Goal: Find specific page/section: Find specific page/section

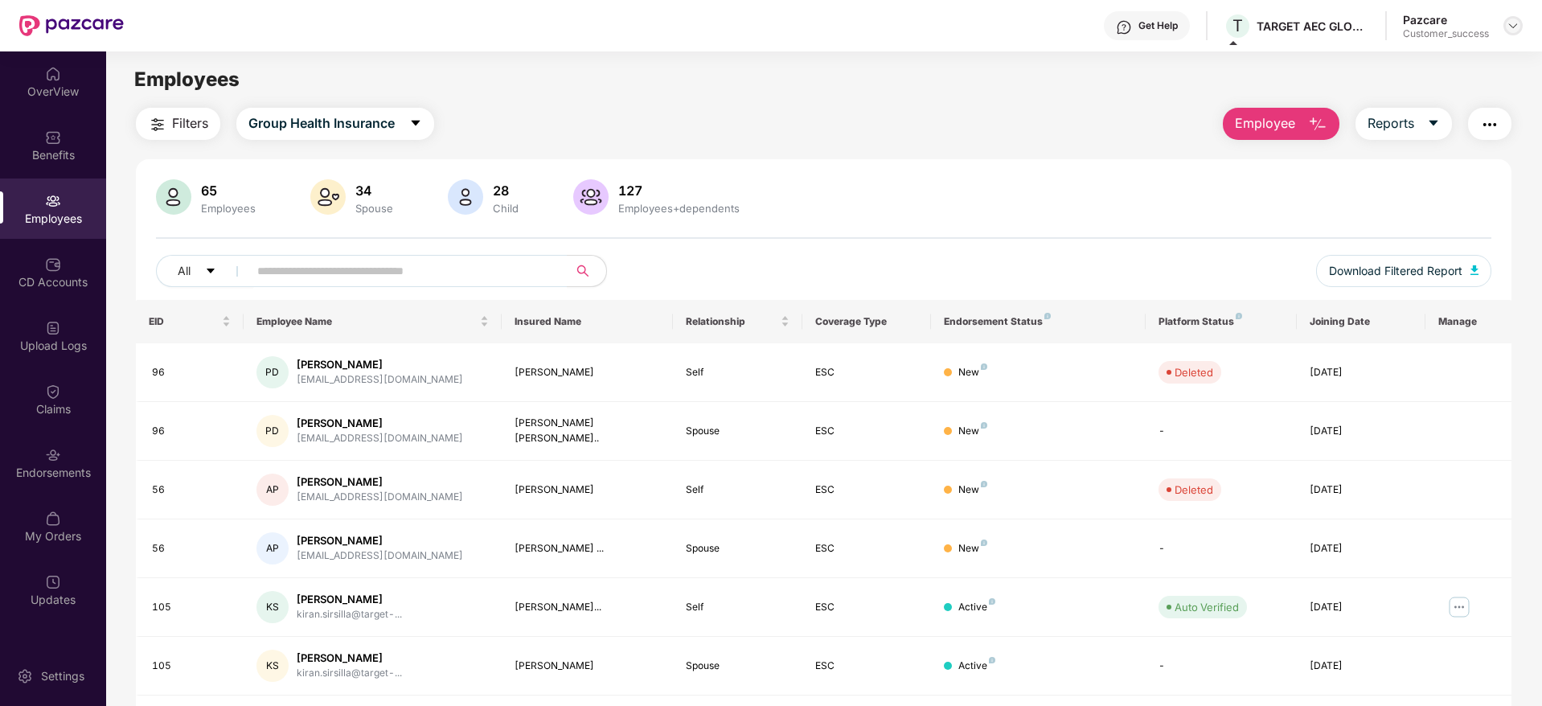
click at [1515, 31] on img at bounding box center [1513, 25] width 13 height 13
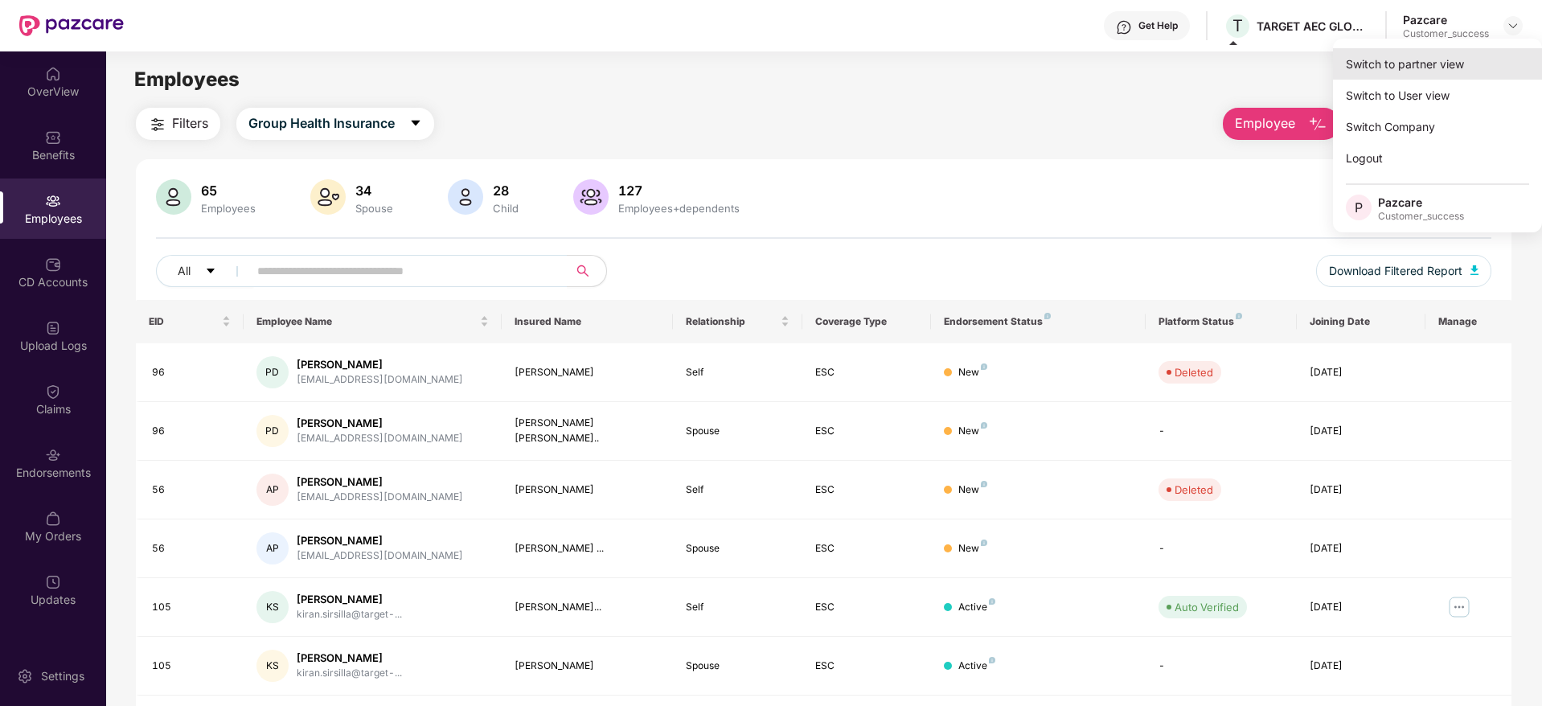
click at [1470, 61] on div "Switch to partner view" at bounding box center [1437, 63] width 209 height 31
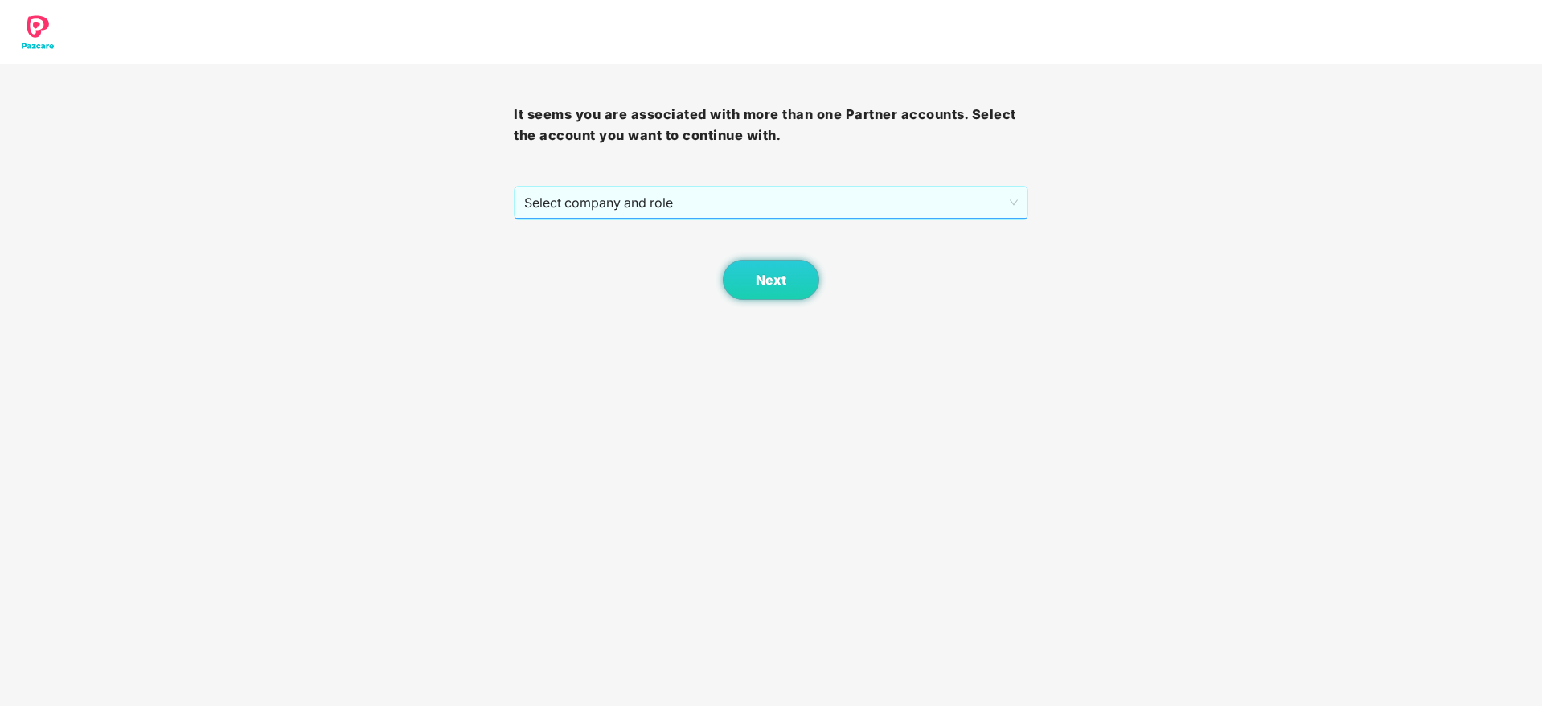
click at [732, 211] on span "Select company and role" at bounding box center [770, 202] width 493 height 31
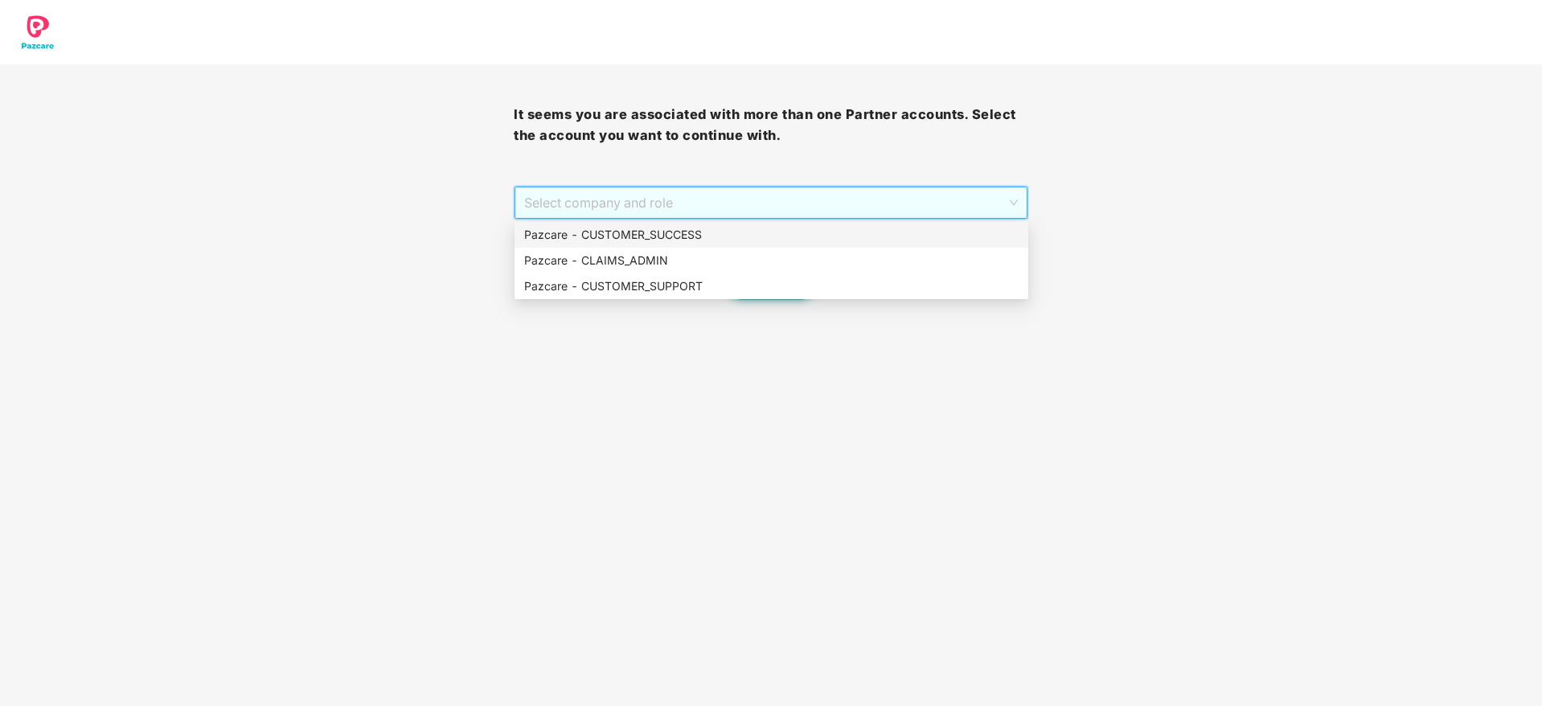
click at [720, 236] on div "Pazcare - CUSTOMER_SUCCESS" at bounding box center [771, 235] width 494 height 18
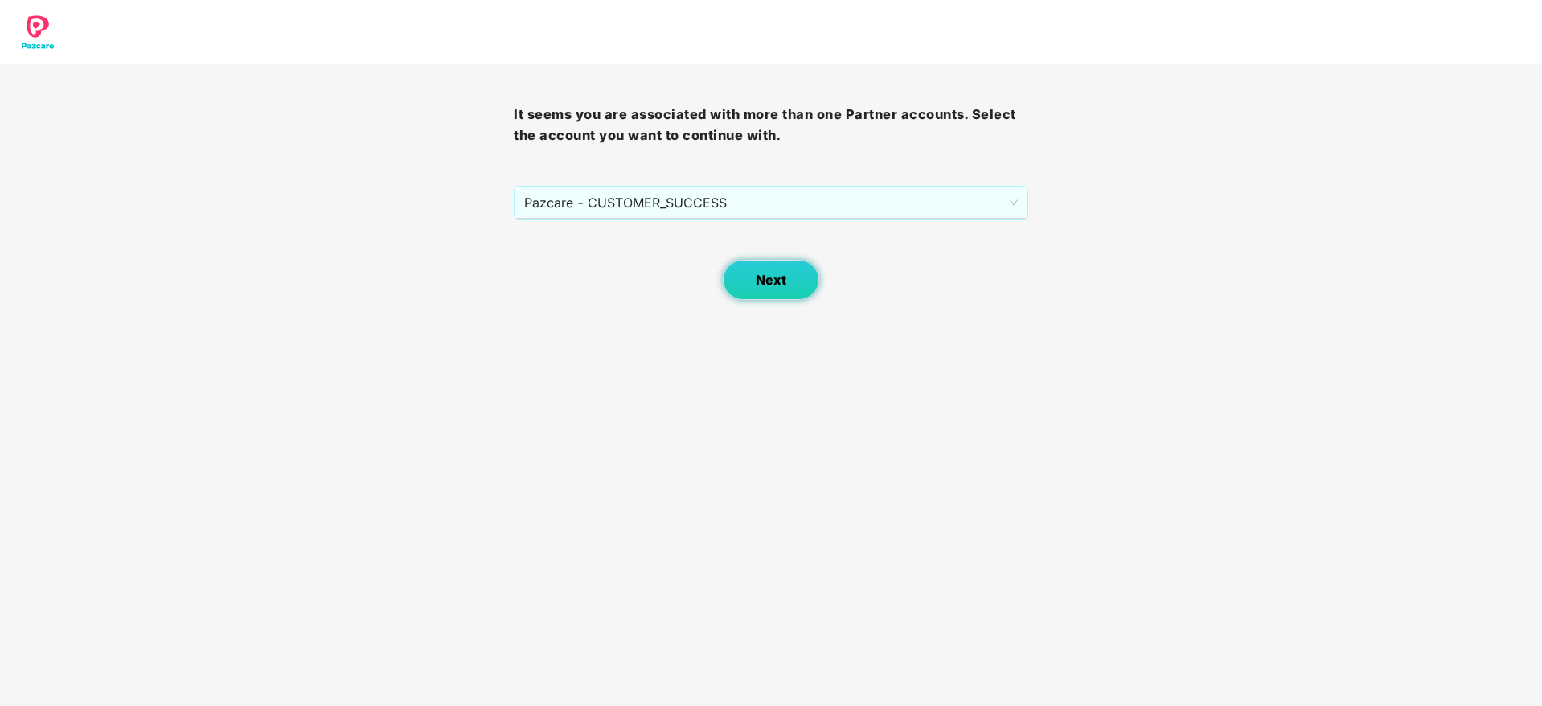
click at [810, 281] on button "Next" at bounding box center [771, 280] width 96 height 40
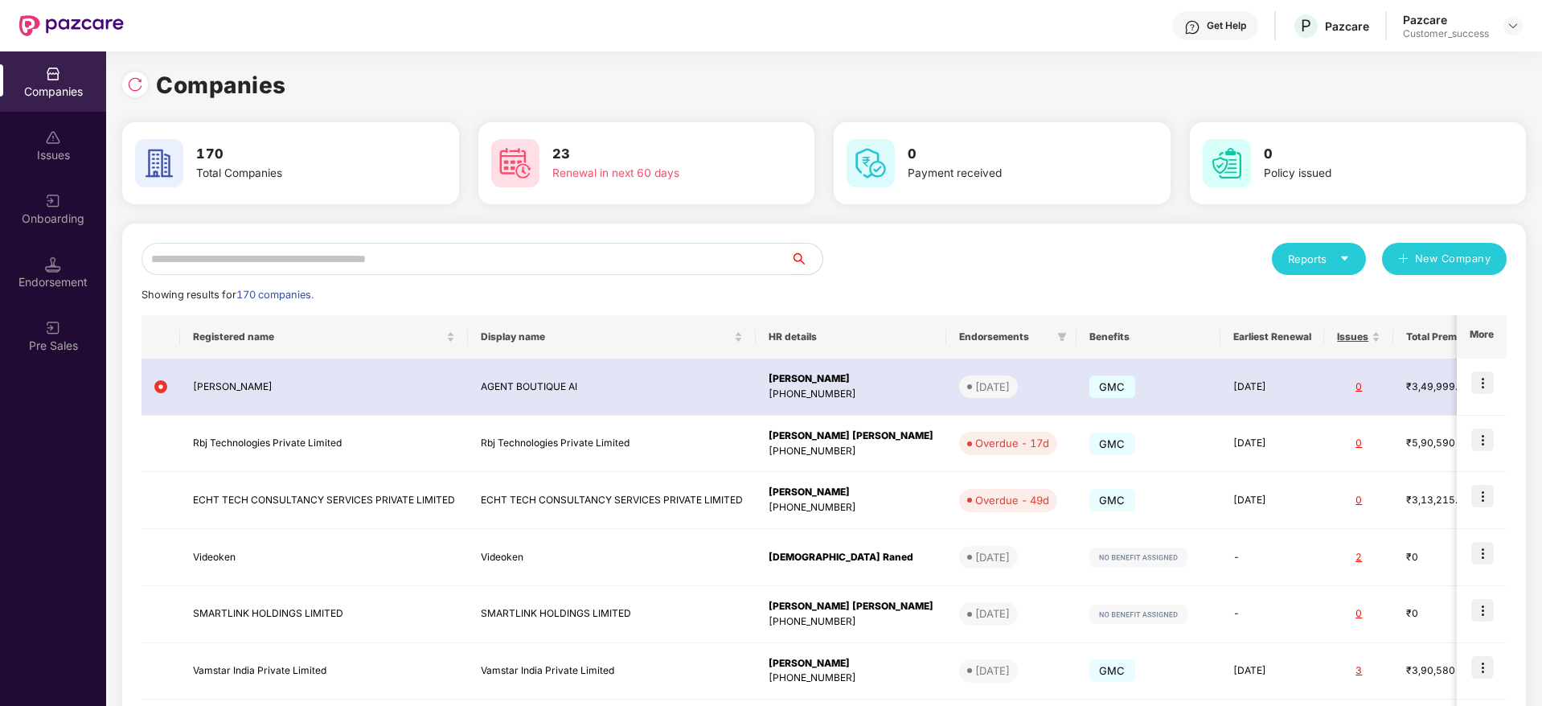
click at [696, 264] on input "text" at bounding box center [465, 259] width 649 height 32
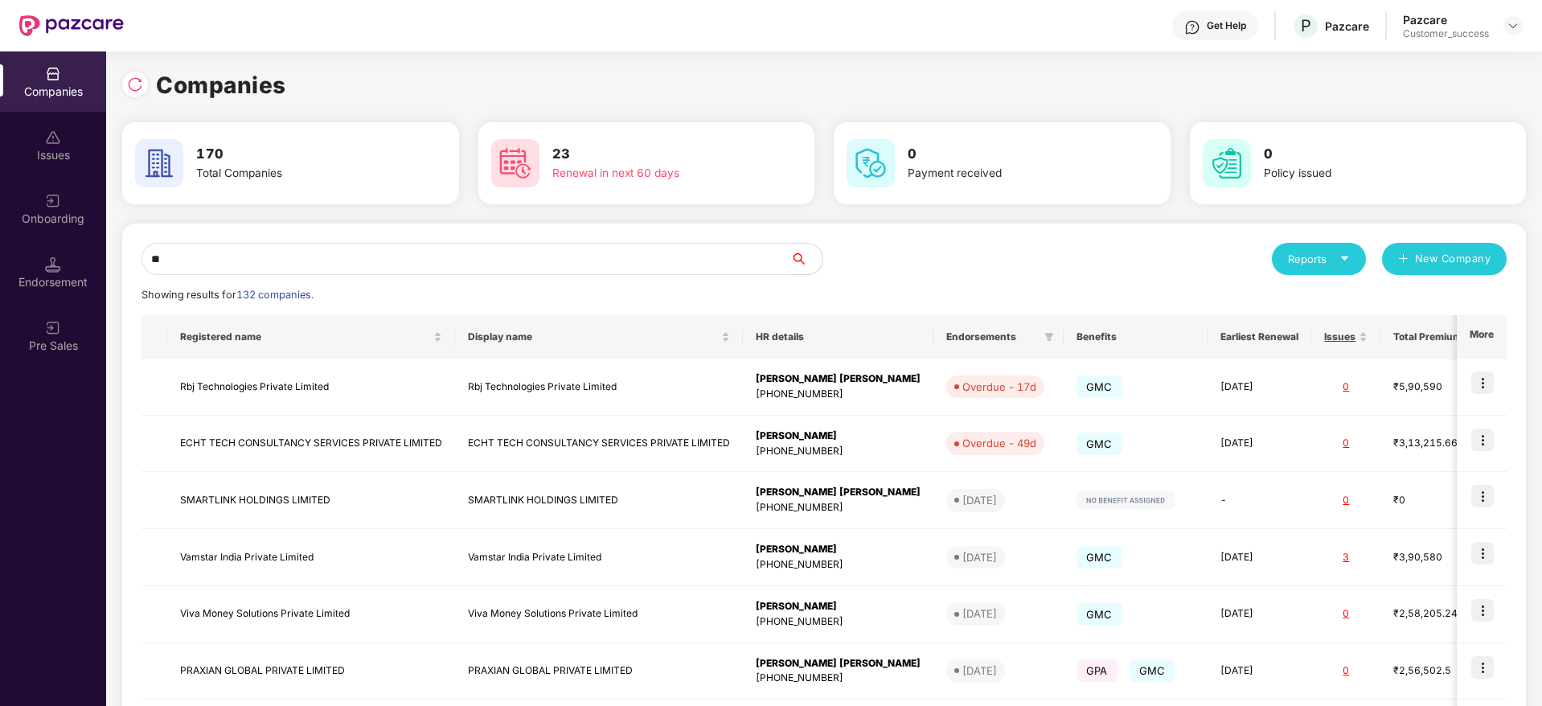
type input "*"
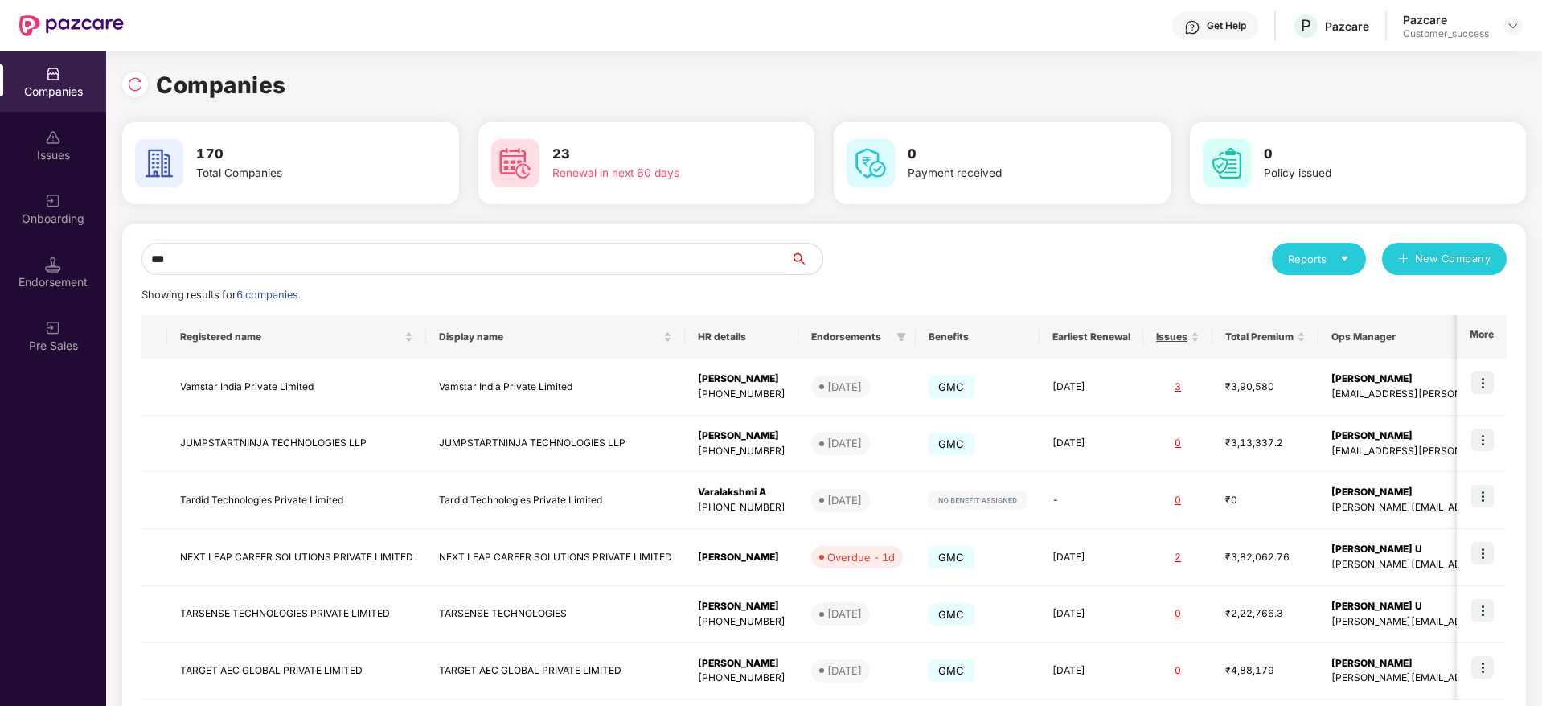
scroll to position [84, 0]
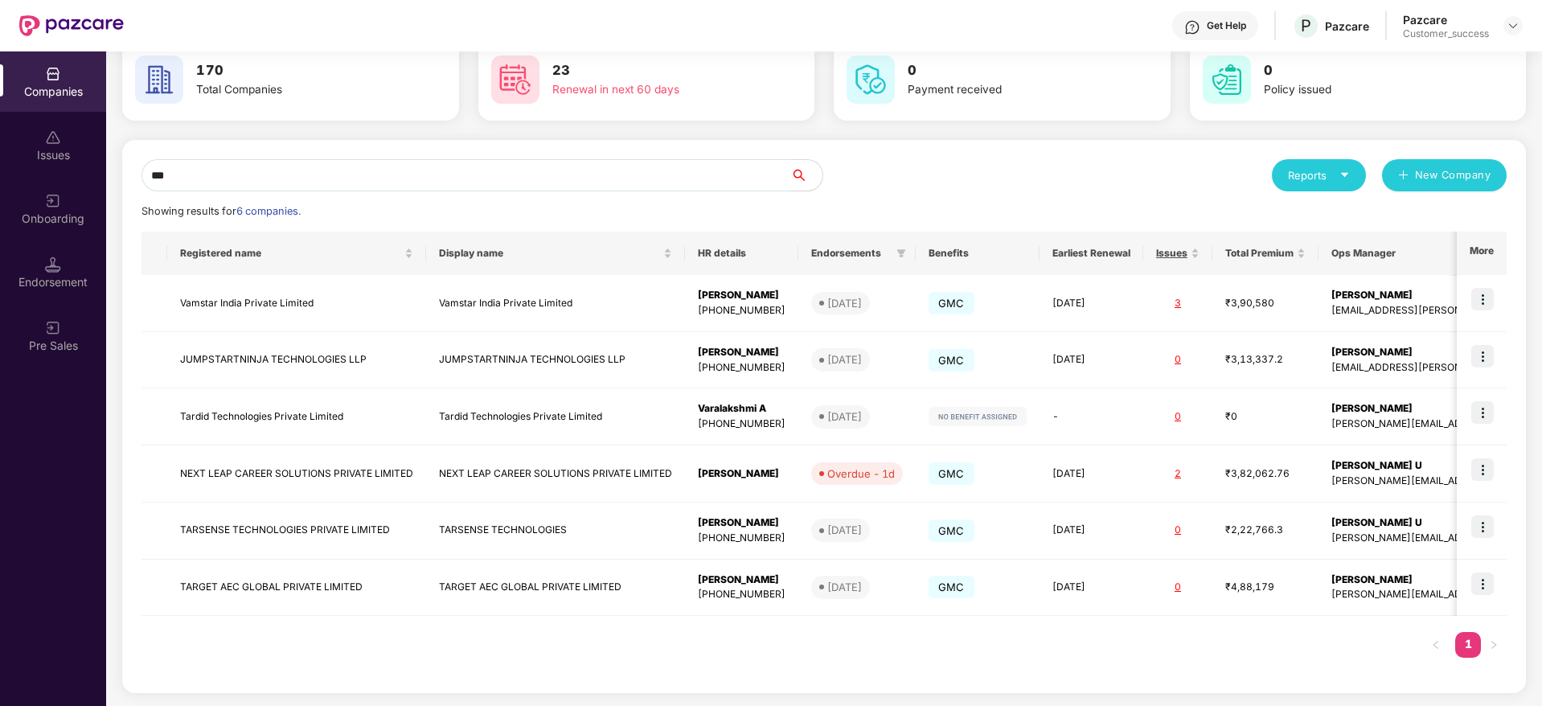
click at [450, 160] on div "*** Reports New Company Showing results for 6 companies. Registered name Displa…" at bounding box center [824, 416] width 1404 height 553
click at [454, 173] on input "***" at bounding box center [465, 175] width 649 height 32
paste input "***"
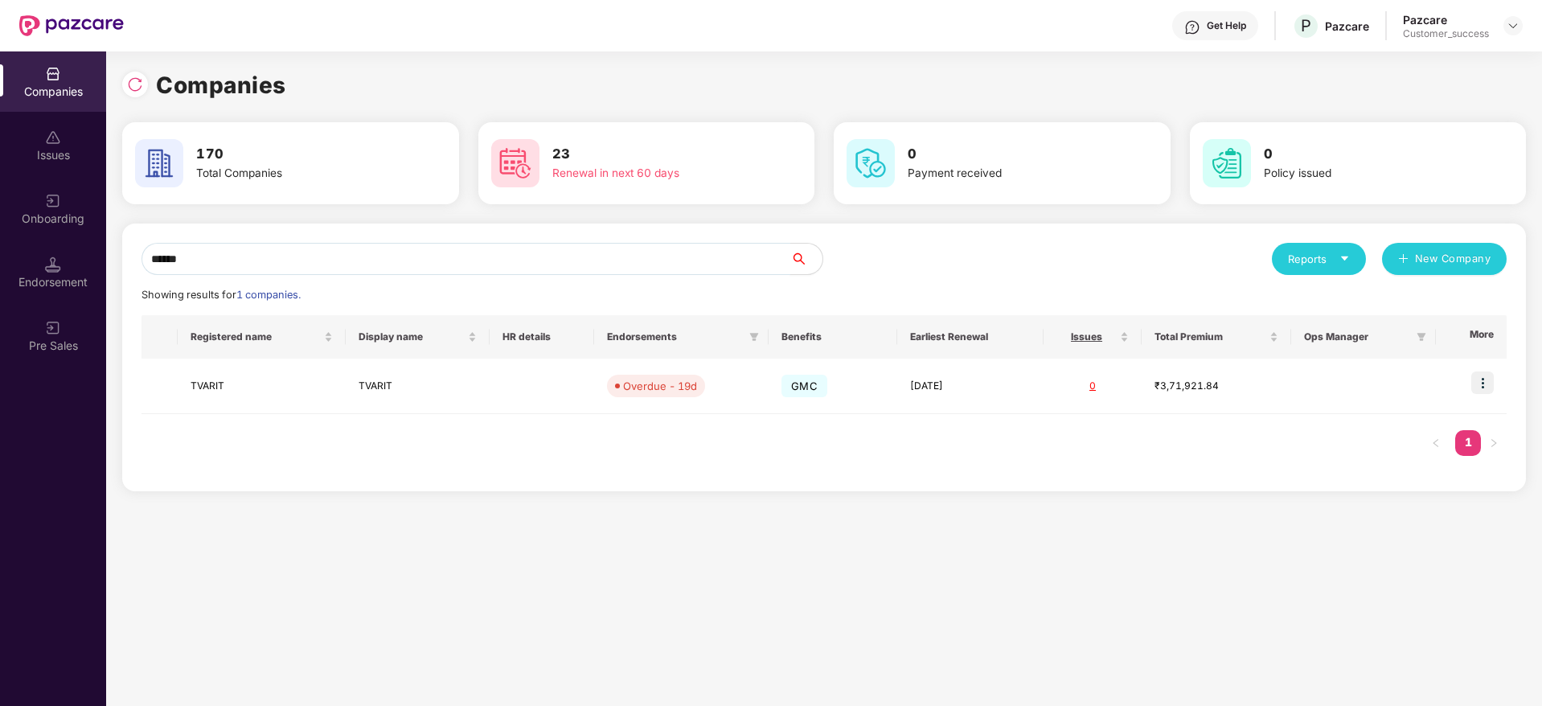
scroll to position [0, 0]
type input "******"
click at [1485, 380] on img at bounding box center [1482, 382] width 23 height 23
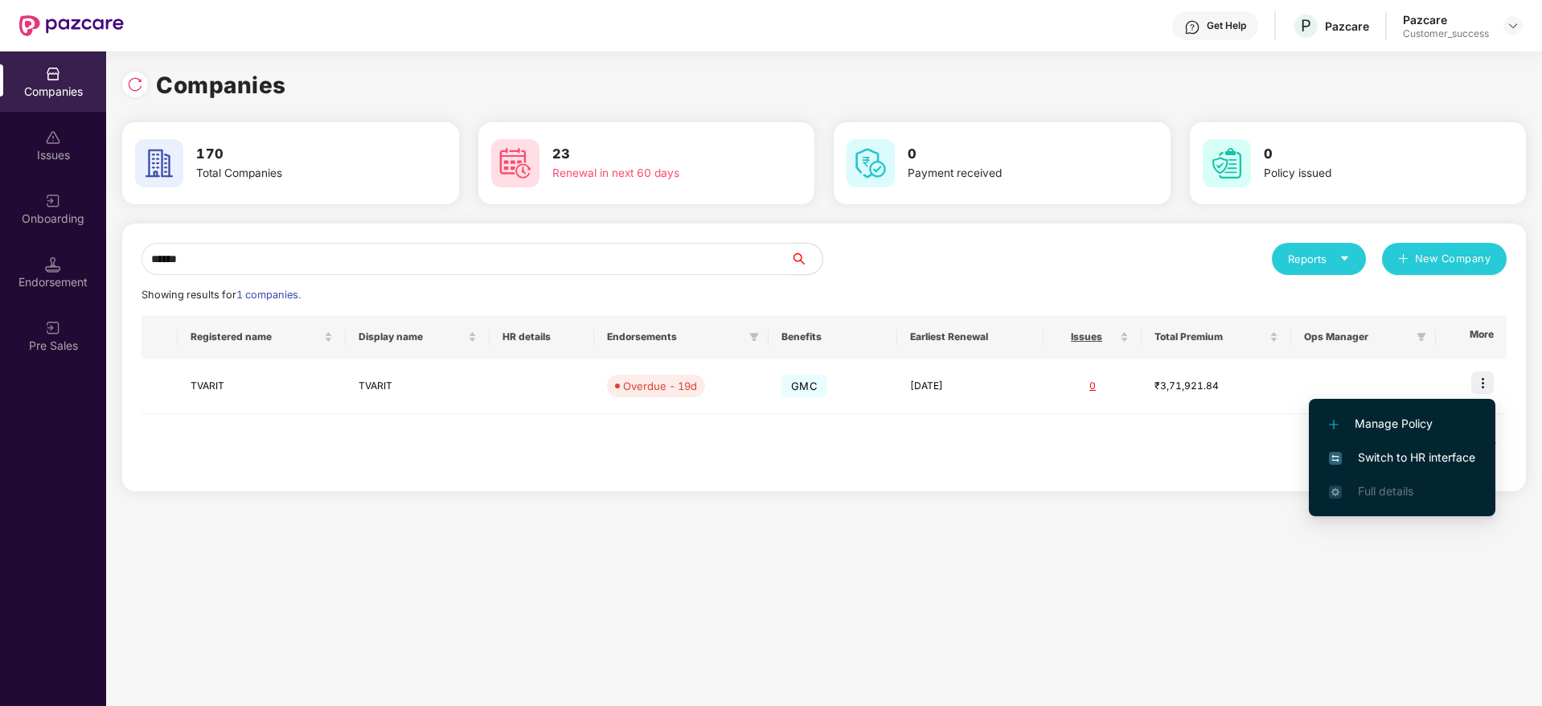
click at [1434, 463] on span "Switch to HR interface" at bounding box center [1402, 458] width 146 height 18
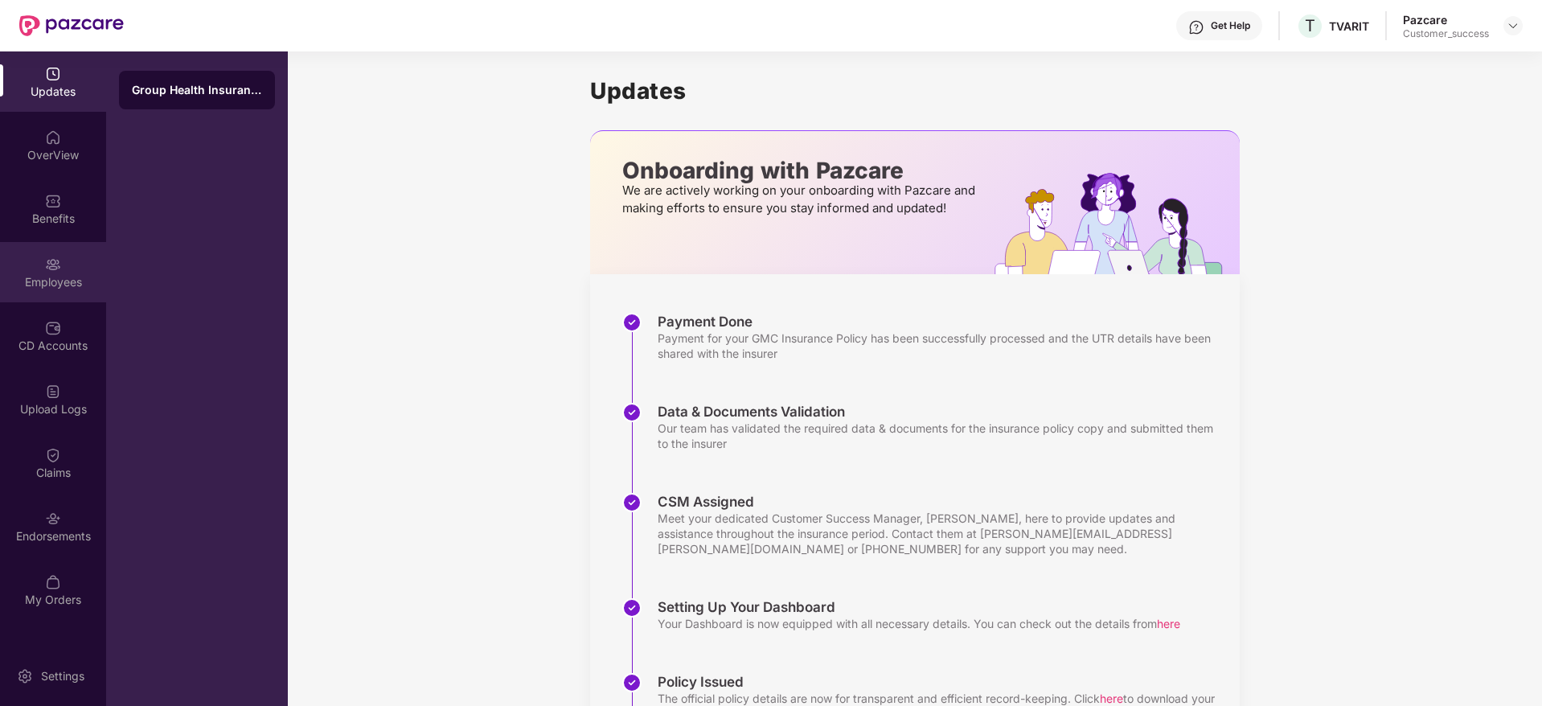
click at [54, 274] on div "Employees" at bounding box center [53, 282] width 106 height 16
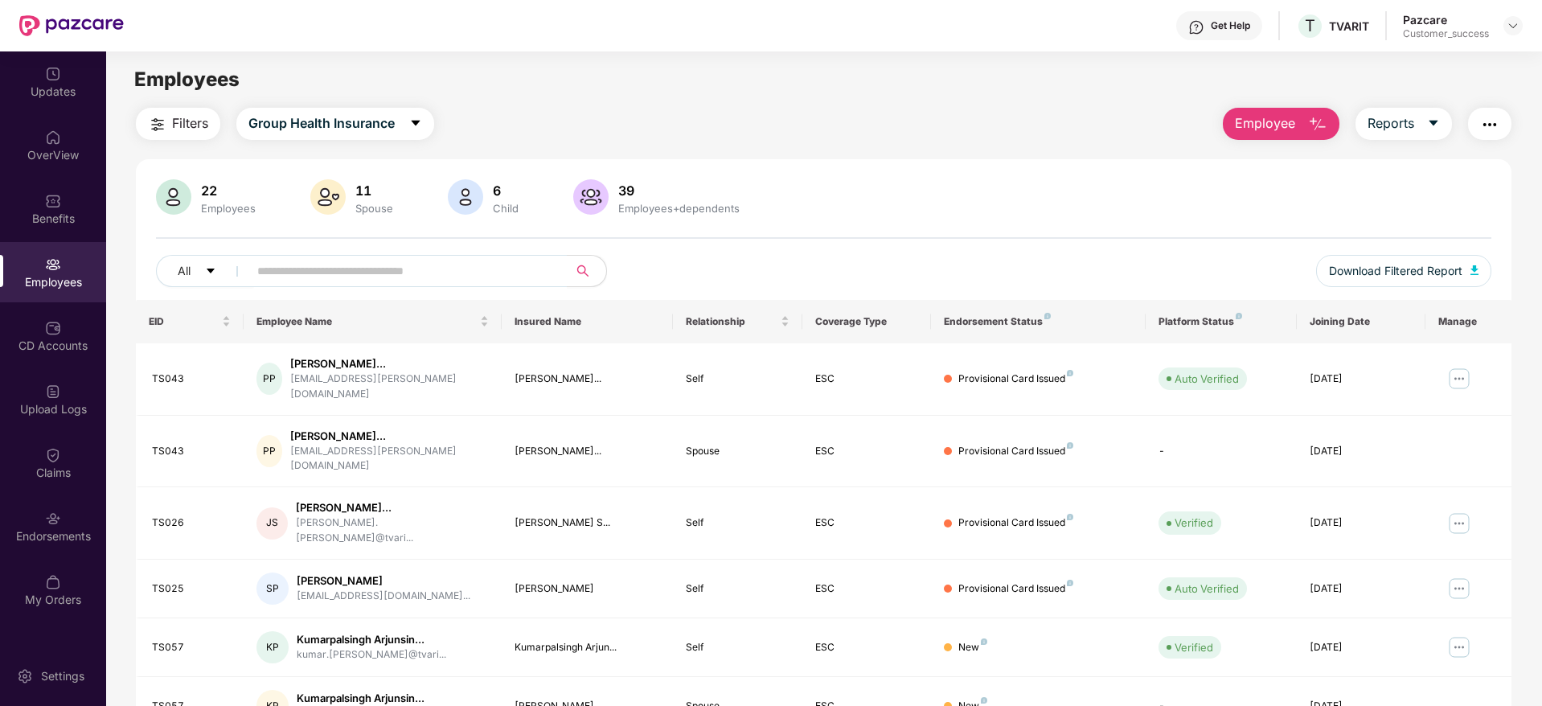
click at [764, 212] on div "22 Employees 11 Spouse 6 Child [DEMOGRAPHIC_DATA] Employees+dependents" at bounding box center [823, 198] width 1335 height 39
drag, startPoint x: 777, startPoint y: 211, endPoint x: 211, endPoint y: 166, distance: 568.5
click at [211, 166] on div "22 Employees 11 Spouse 6 Child [DEMOGRAPHIC_DATA] Employees+dependents All Down…" at bounding box center [824, 613] width 1376 height 909
drag, startPoint x: 211, startPoint y: 166, endPoint x: 777, endPoint y: 223, distance: 568.8
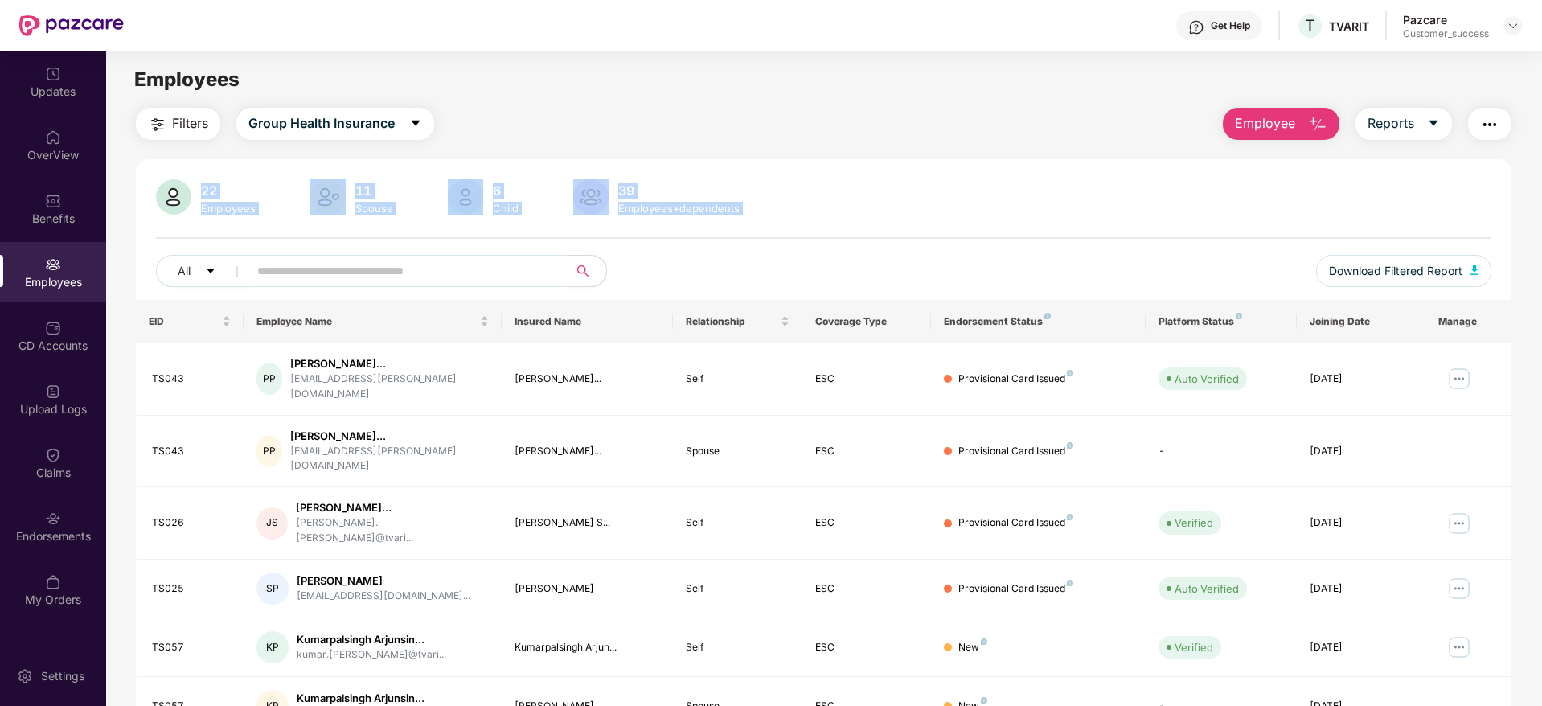
click at [777, 223] on div "22 Employees 11 Spouse 6 Child [DEMOGRAPHIC_DATA] Employees+dependents All Down…" at bounding box center [824, 613] width 1376 height 909
click at [777, 223] on div "22 Employees 11 Spouse 6 Child [DEMOGRAPHIC_DATA] Employees+dependents All Down…" at bounding box center [824, 239] width 1376 height 121
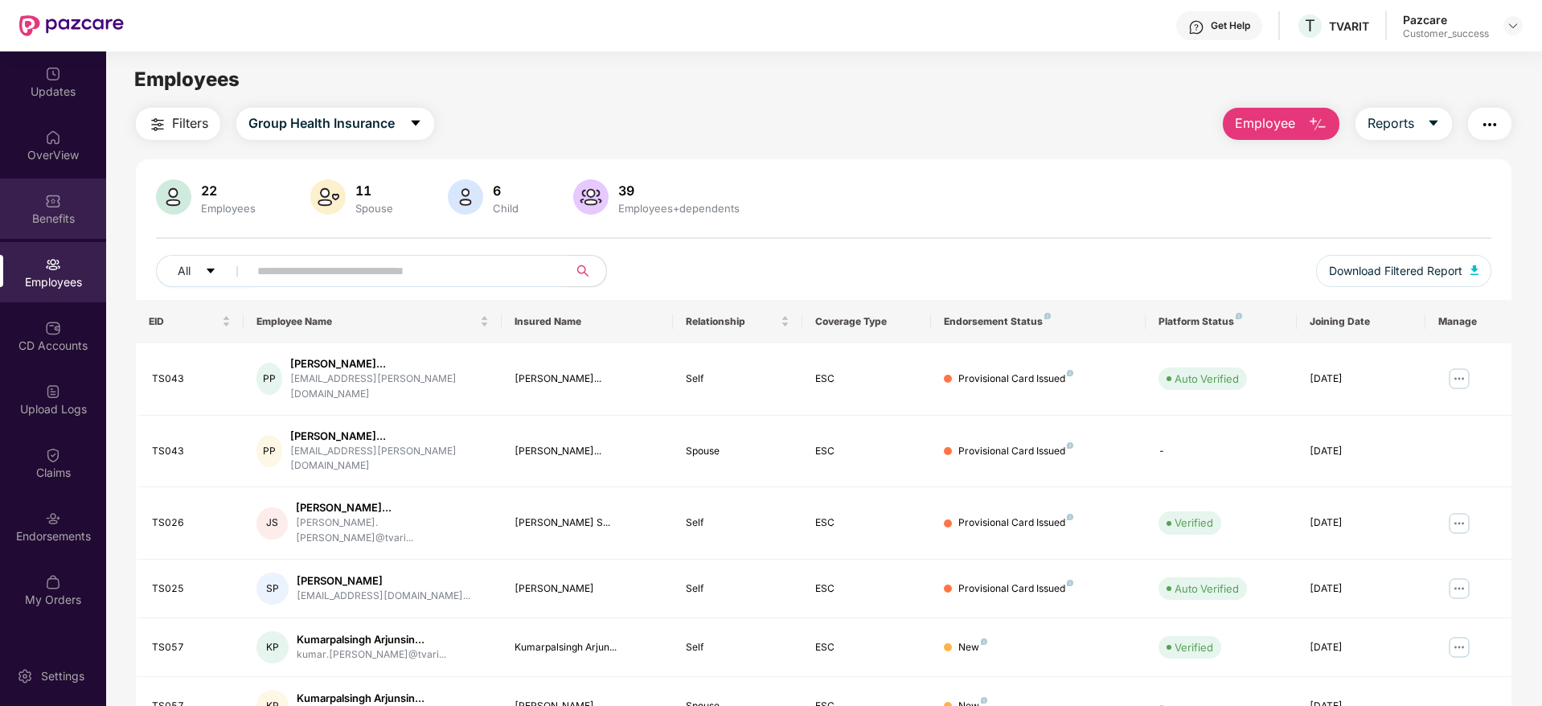
click at [58, 235] on div "Benefits" at bounding box center [53, 208] width 106 height 60
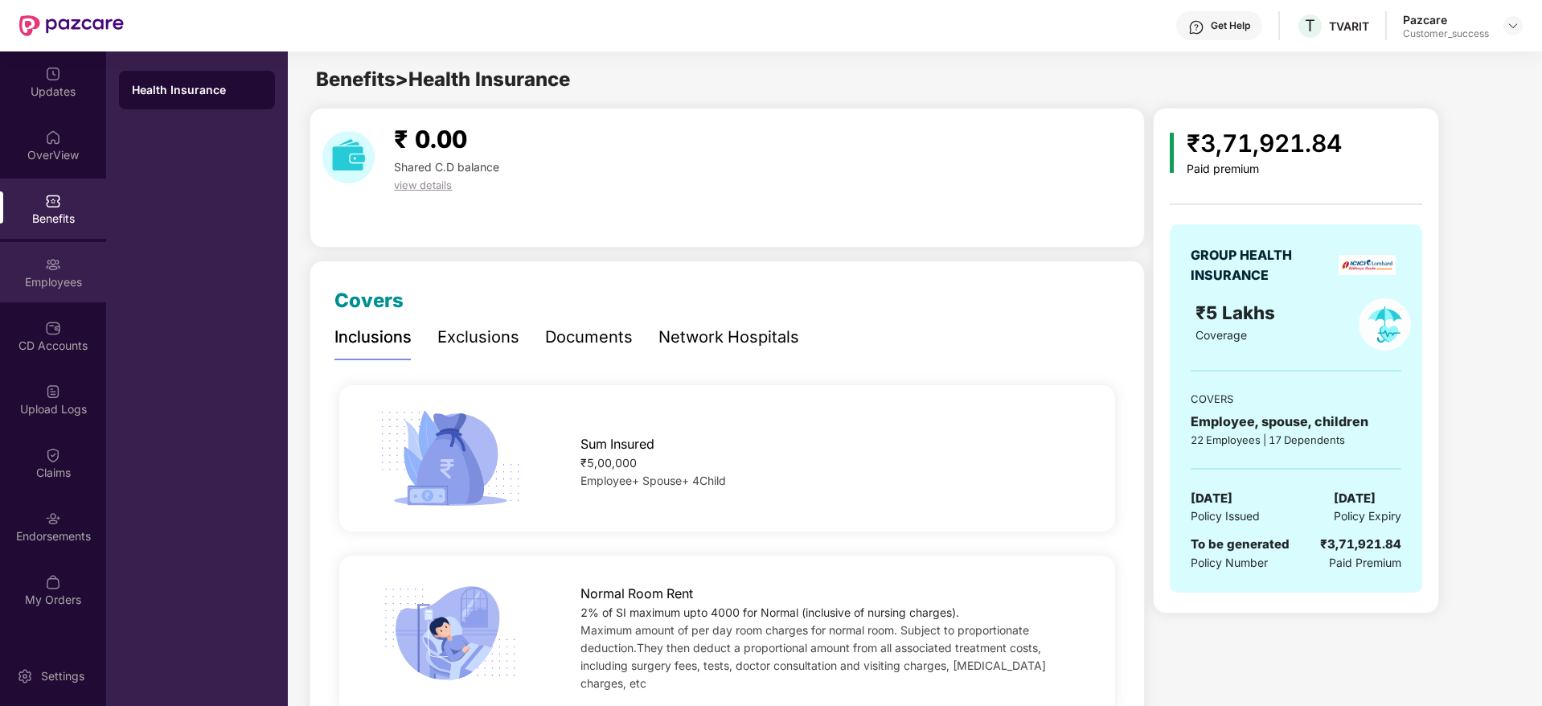
click at [48, 252] on div "Employees" at bounding box center [53, 272] width 106 height 60
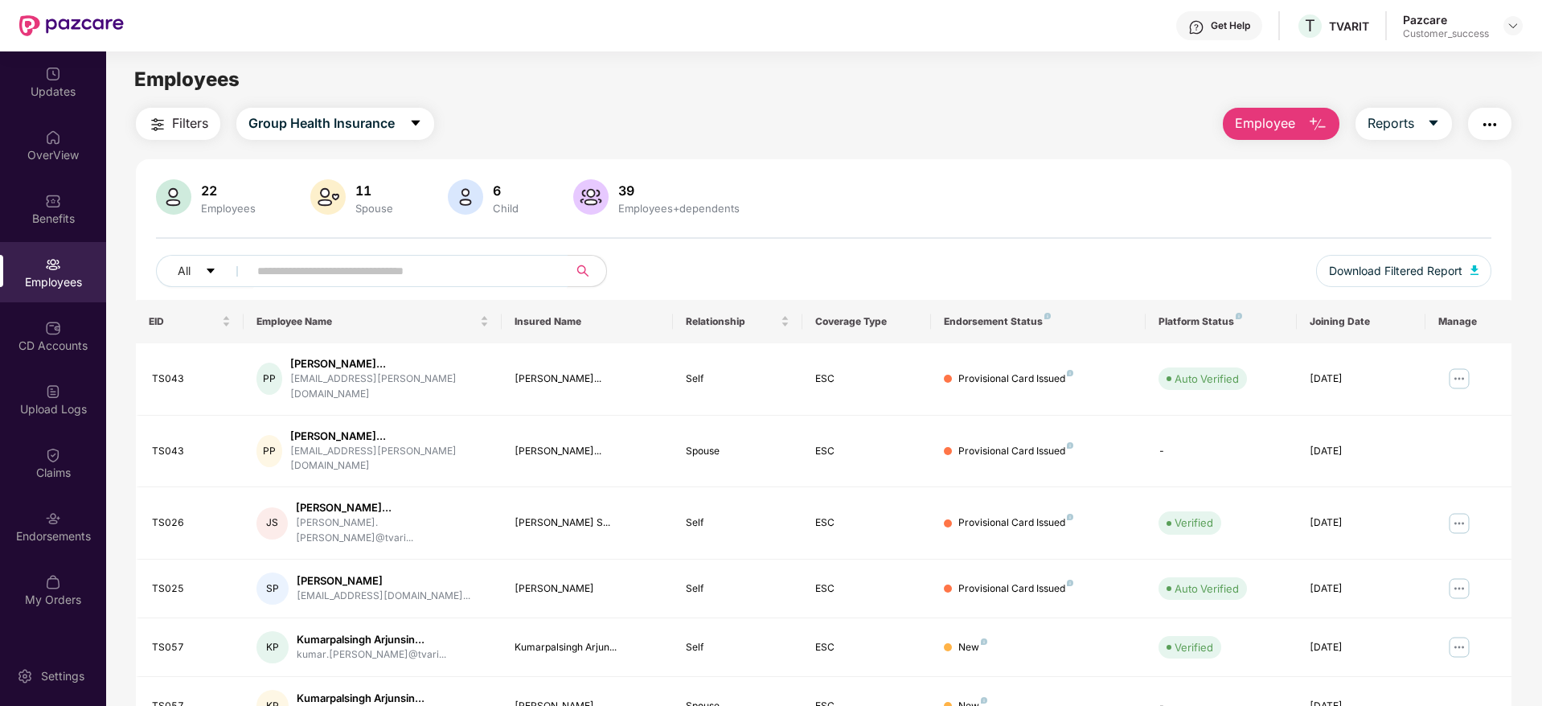
click at [306, 267] on input "text" at bounding box center [401, 271] width 289 height 24
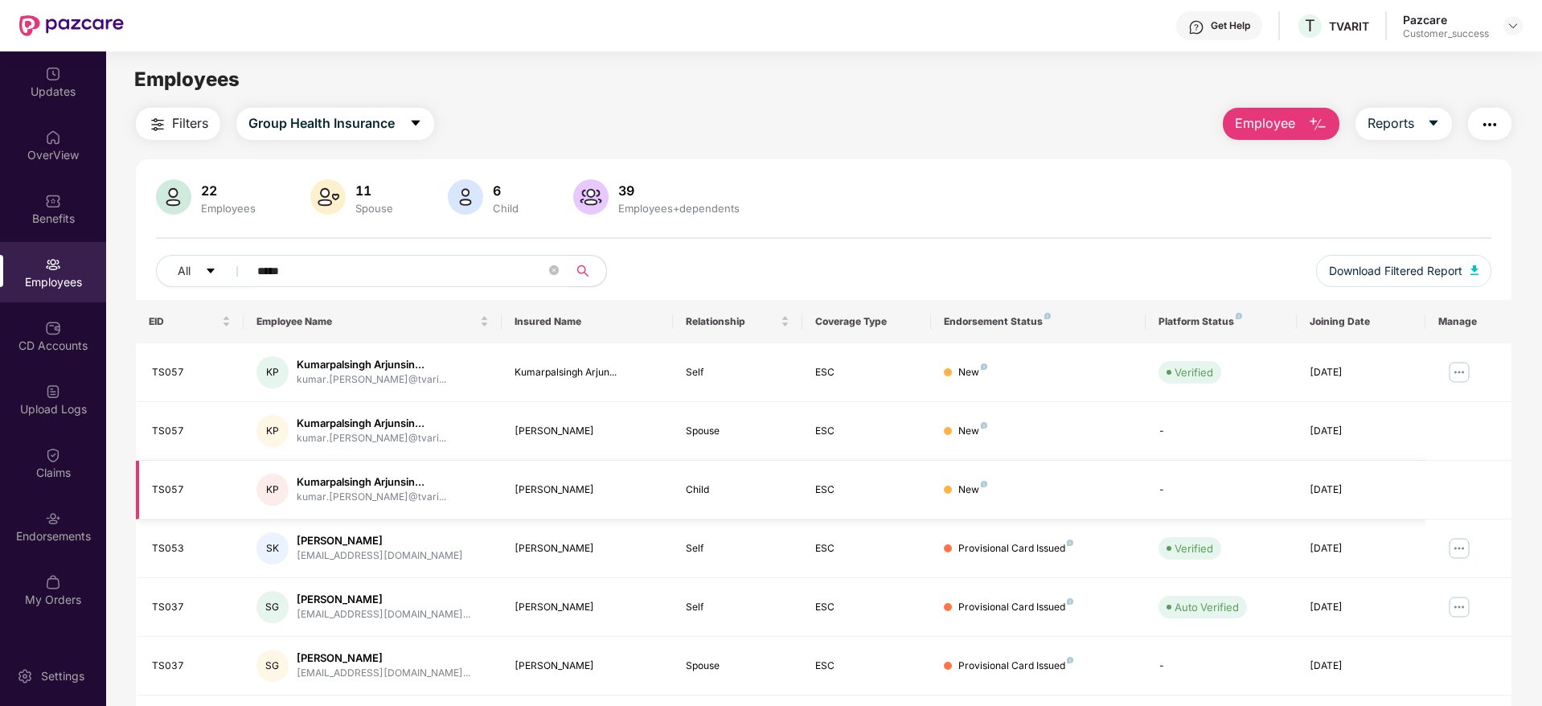
scroll to position [106, 0]
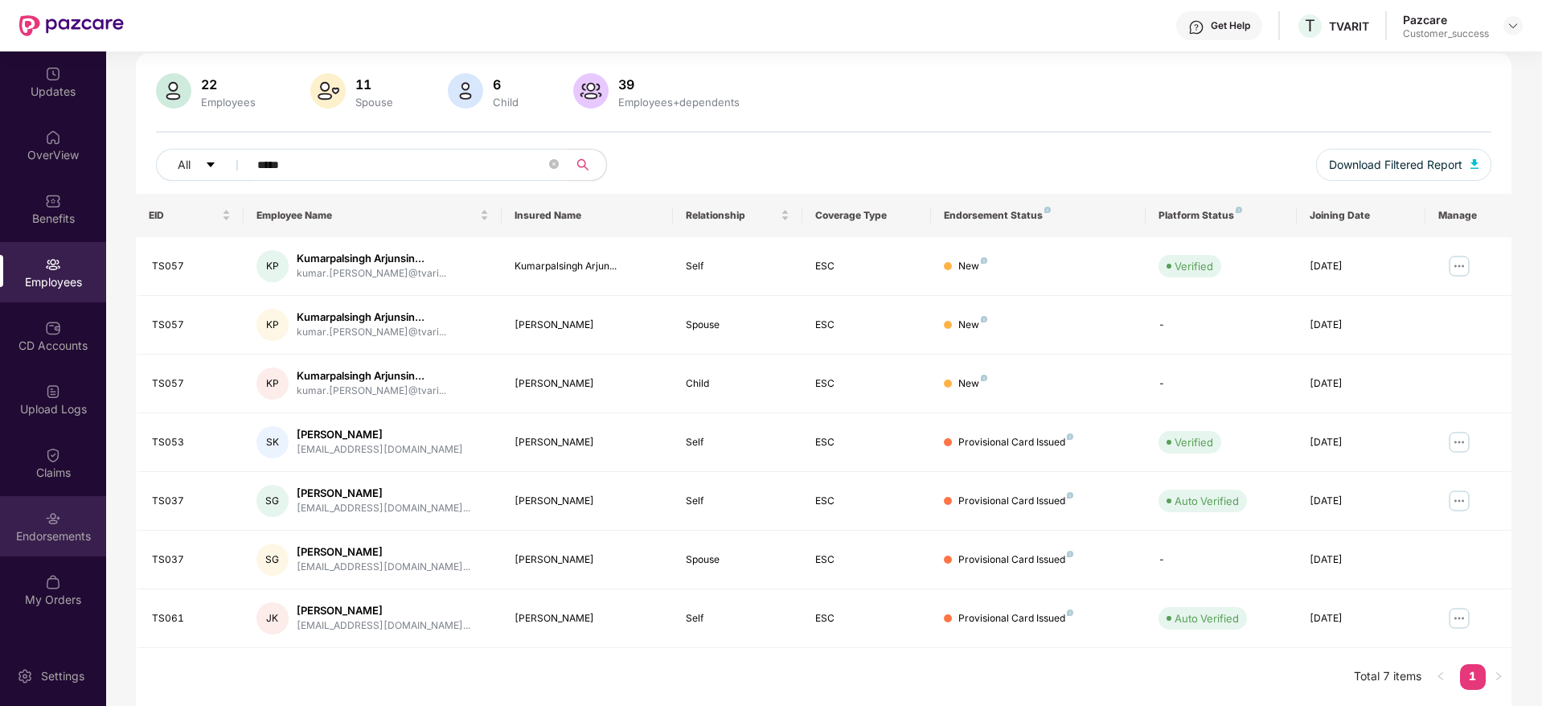
type input "*****"
click at [43, 523] on div "Endorsements" at bounding box center [53, 526] width 106 height 60
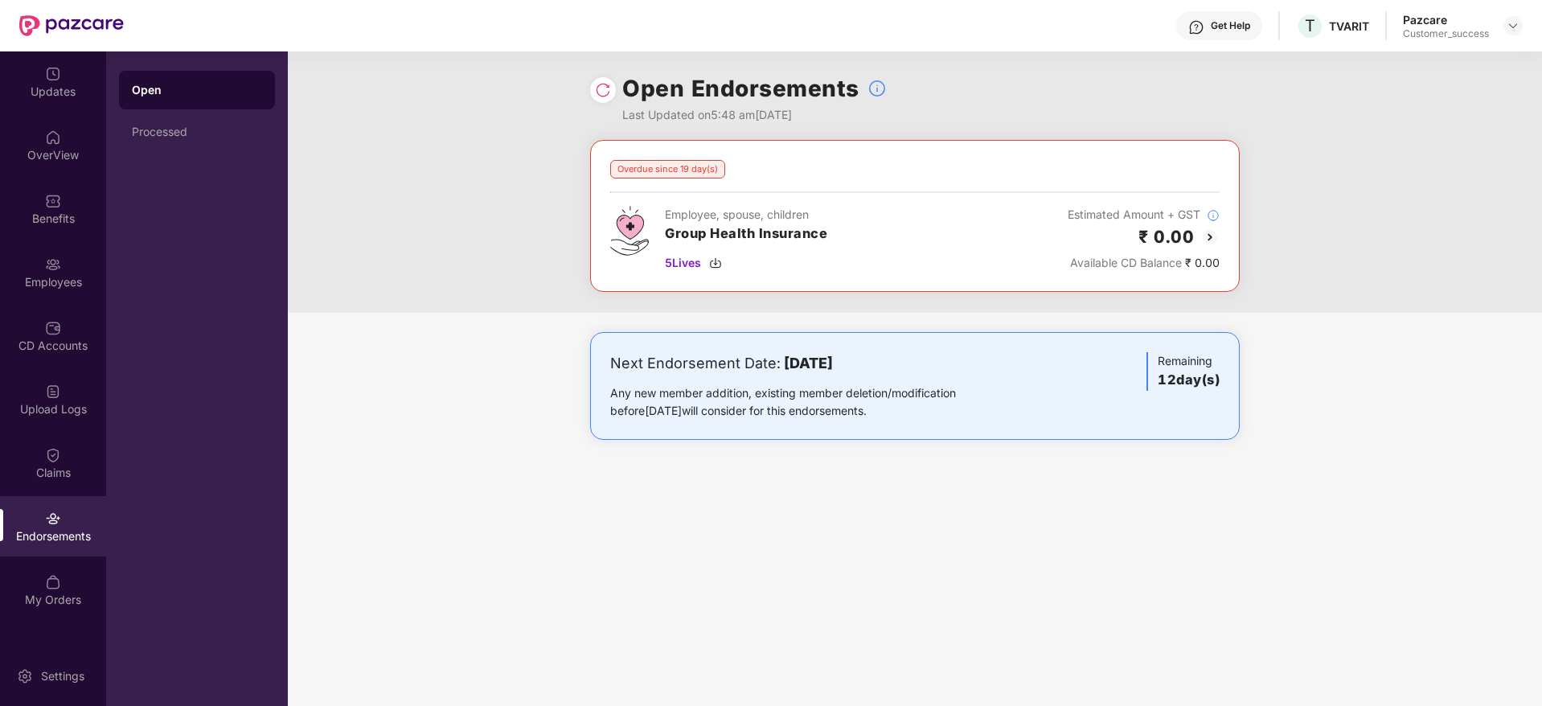
click at [691, 86] on h1 "Open Endorsements" at bounding box center [740, 88] width 237 height 35
click at [867, 152] on div "Overdue since 19 day(s) Employee, spouse, children Group Health Insurance 5 Liv…" at bounding box center [915, 216] width 650 height 152
click at [1212, 243] on img at bounding box center [1209, 237] width 19 height 19
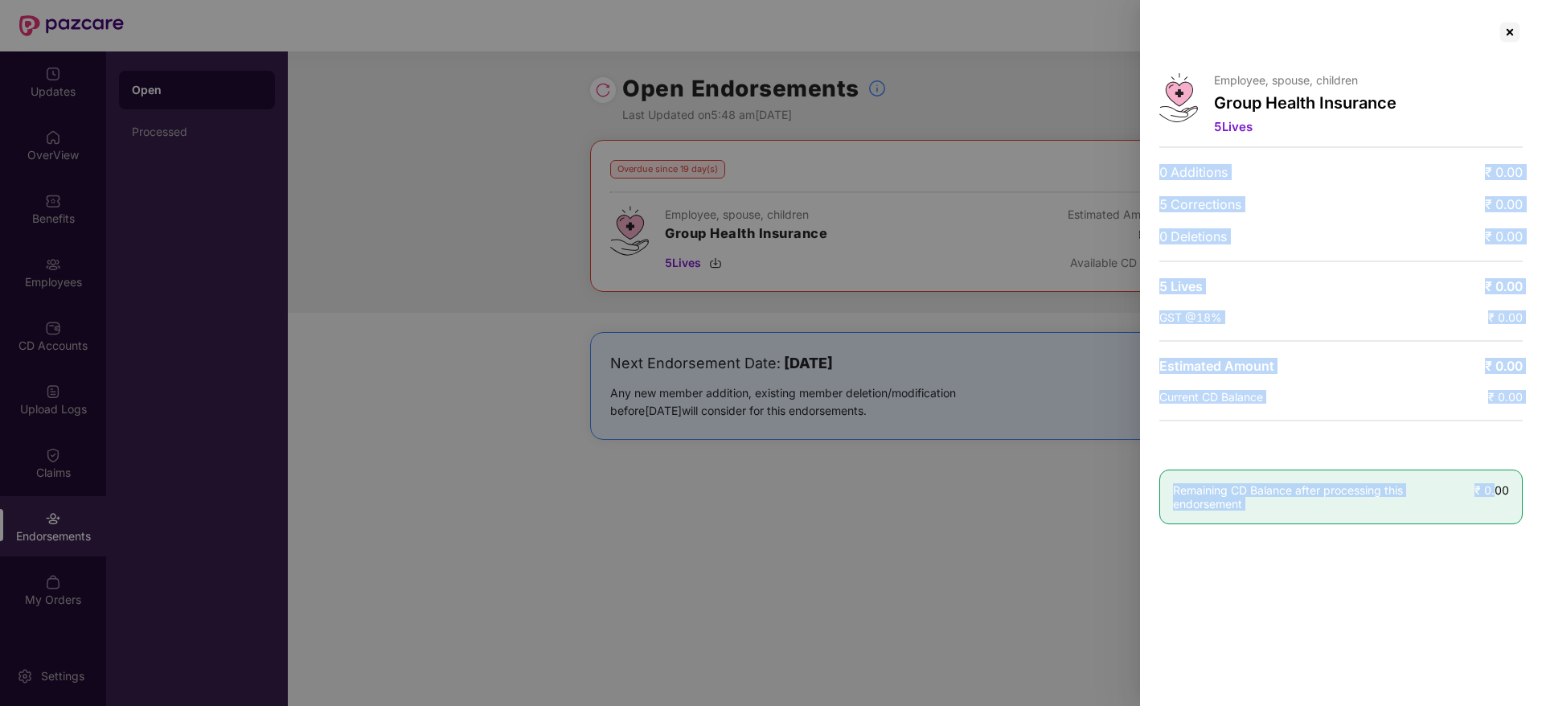
drag, startPoint x: 1277, startPoint y: 242, endPoint x: 1494, endPoint y: 486, distance: 326.3
click at [1494, 486] on div "Employee, spouse, children Group Health Insurance 5 Lives 0 Additions ₹ 0.00 5 …" at bounding box center [1341, 353] width 402 height 706
click at [1494, 486] on span "₹ 0.00" at bounding box center [1491, 490] width 35 height 14
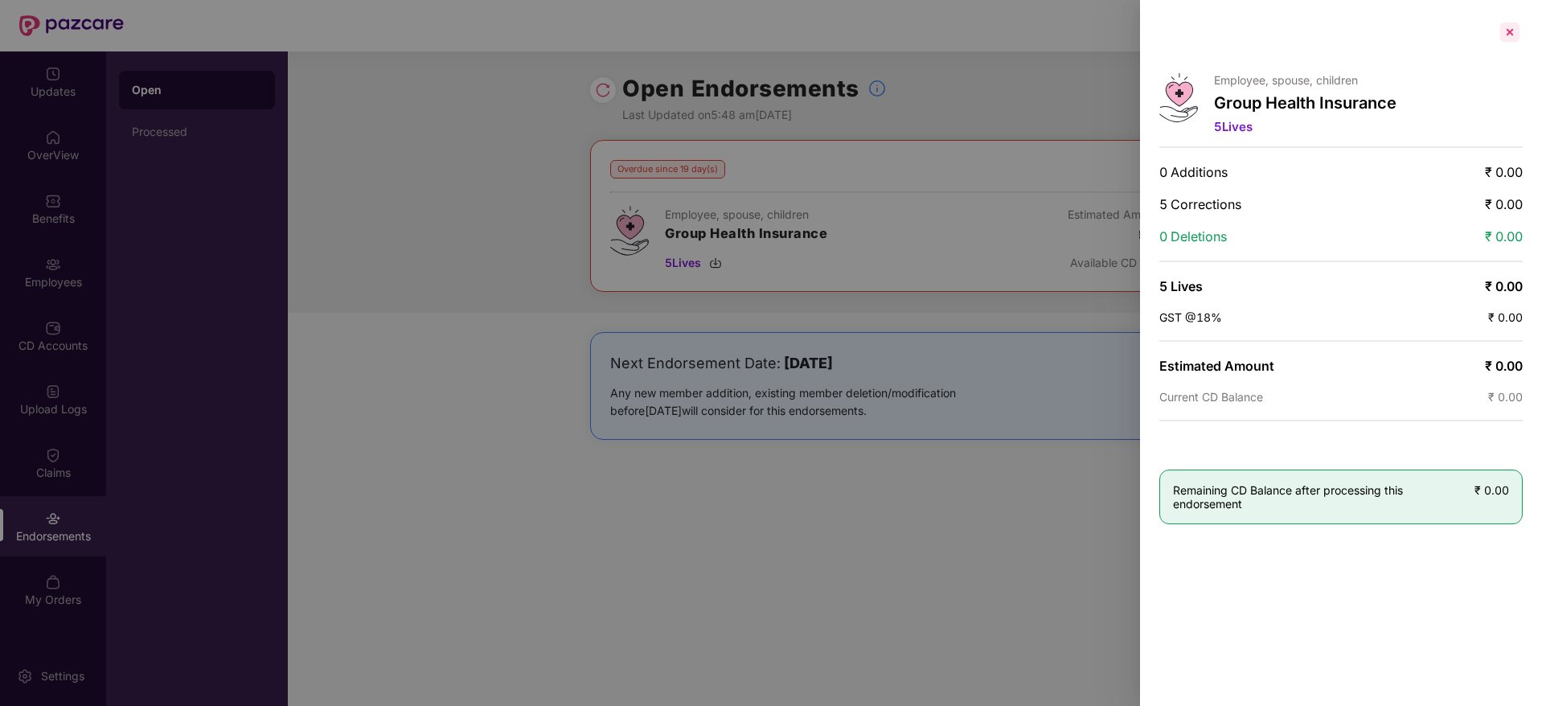
click at [1507, 30] on div at bounding box center [1510, 32] width 26 height 26
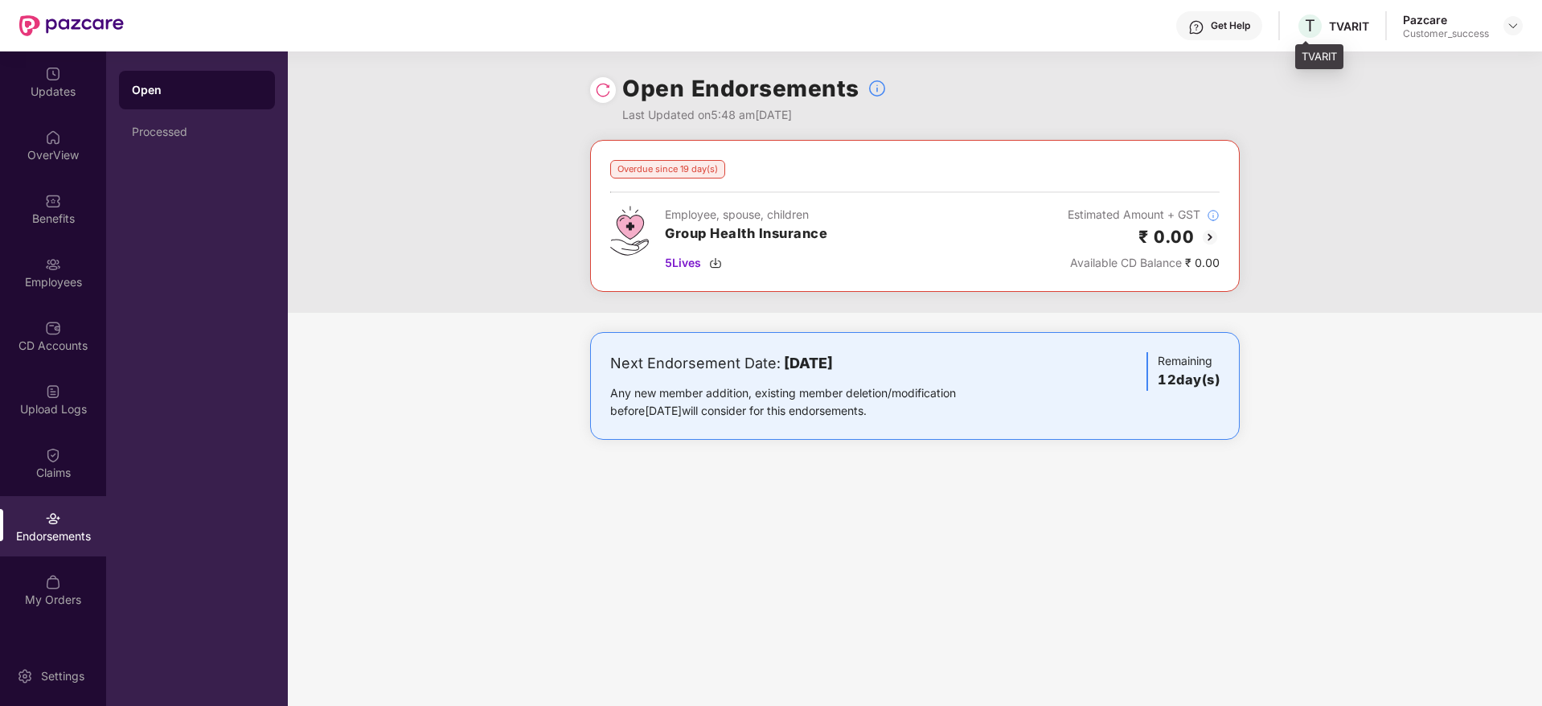
click at [1339, 27] on div "TVARIT" at bounding box center [1349, 25] width 40 height 15
copy div "TVARIT"
click at [1536, 26] on header "Get Help T TVARIT Pazcare Customer_success" at bounding box center [771, 25] width 1542 height 51
click at [1505, 23] on div at bounding box center [1512, 25] width 19 height 19
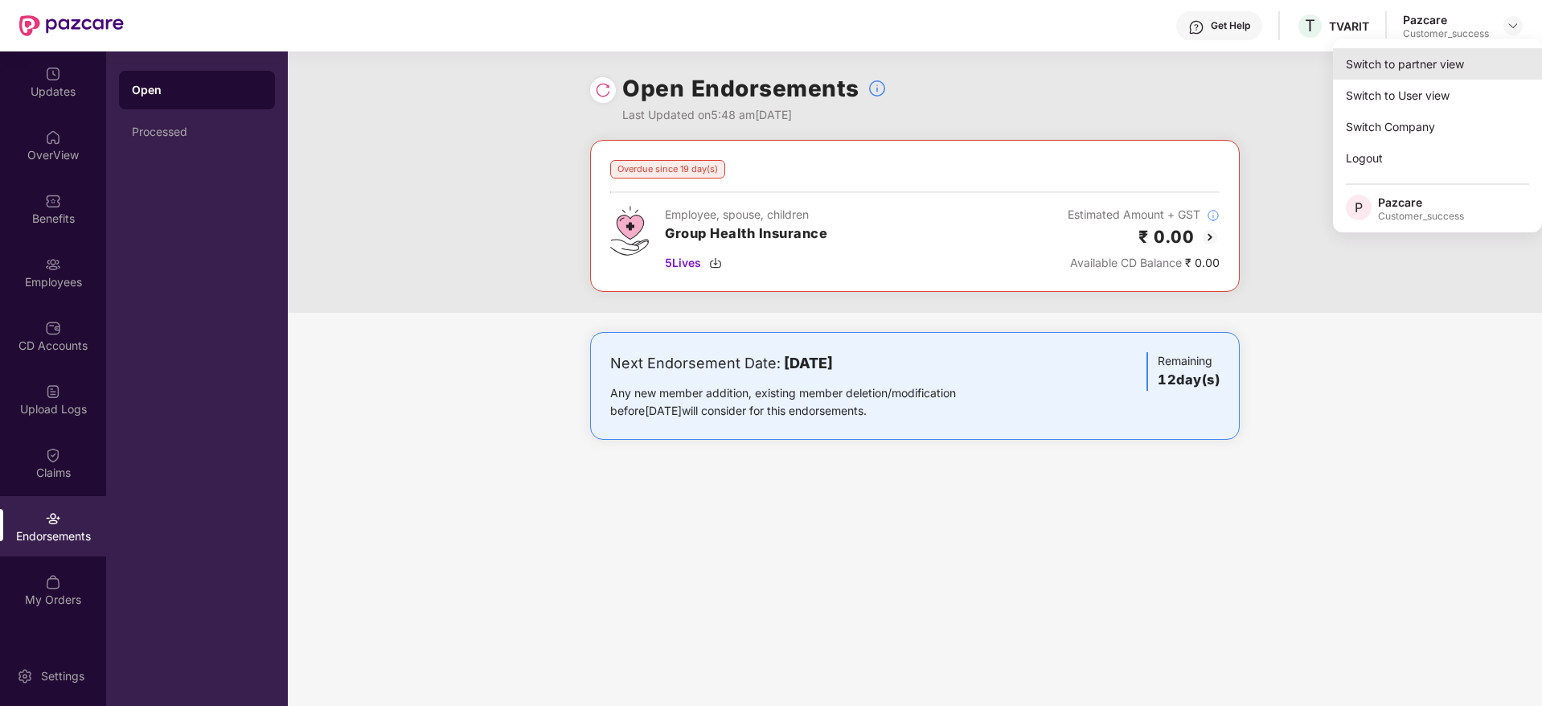
click at [1490, 56] on div "Switch to partner view" at bounding box center [1437, 63] width 209 height 31
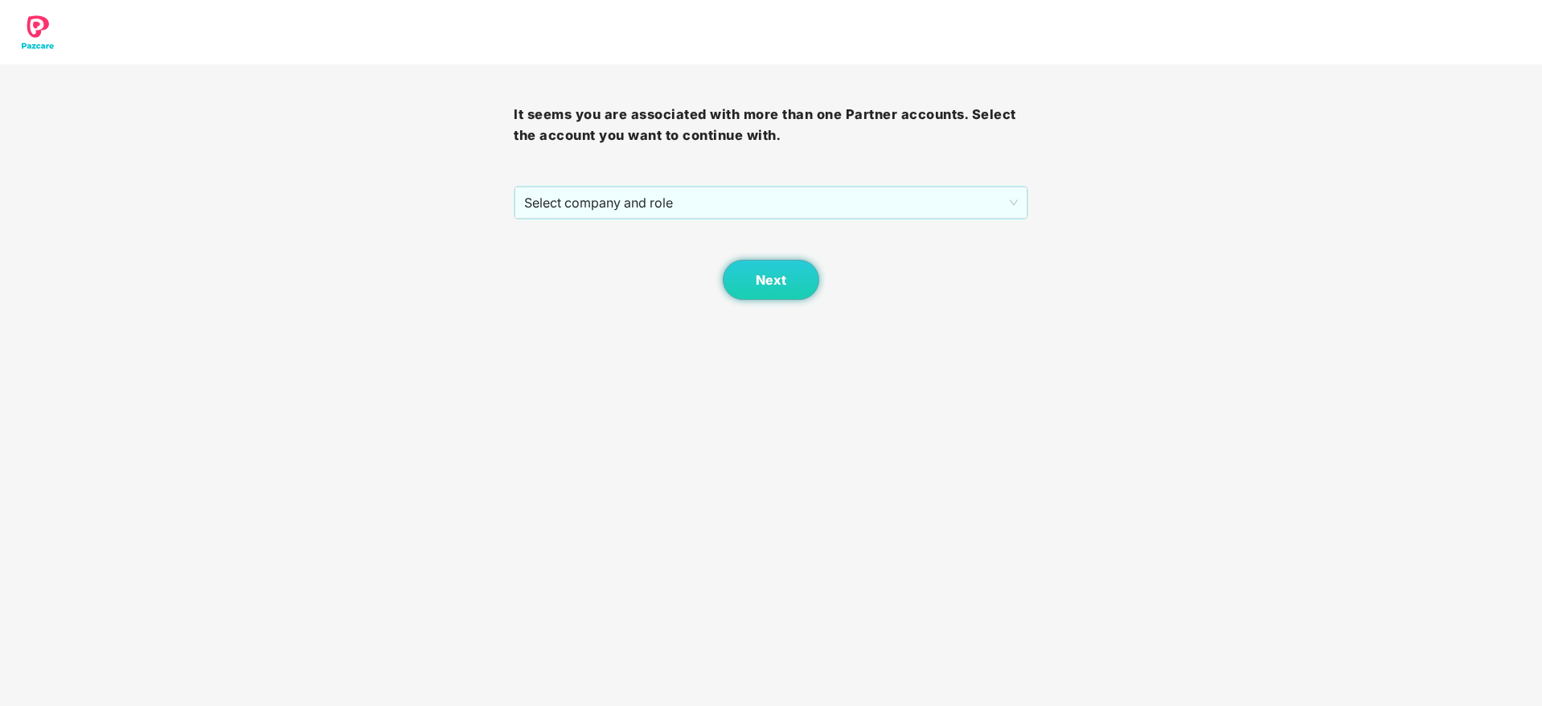
click at [716, 221] on div "Next" at bounding box center [771, 259] width 514 height 80
click at [711, 206] on span "Select company and role" at bounding box center [770, 202] width 493 height 31
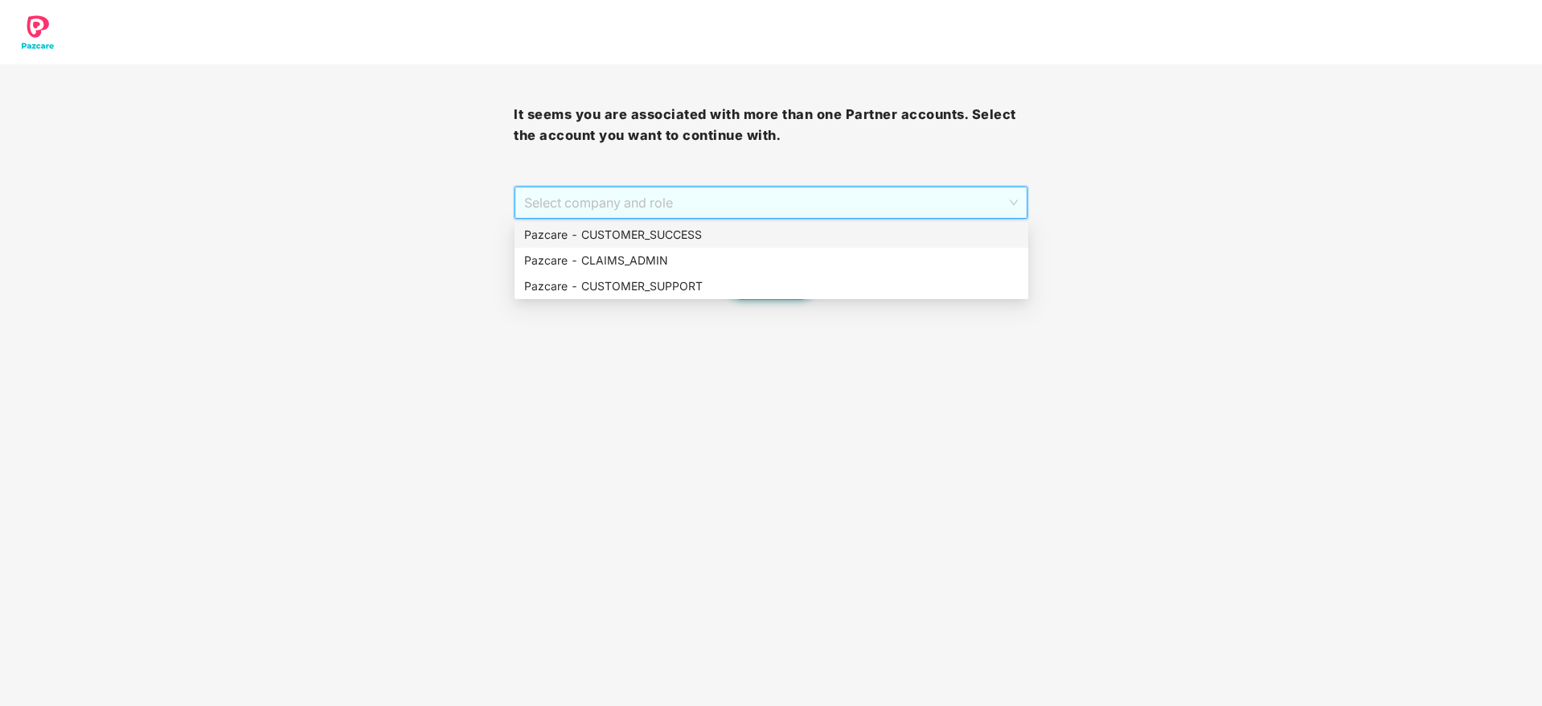
click at [707, 226] on div "Pazcare - CUSTOMER_SUCCESS" at bounding box center [771, 235] width 494 height 18
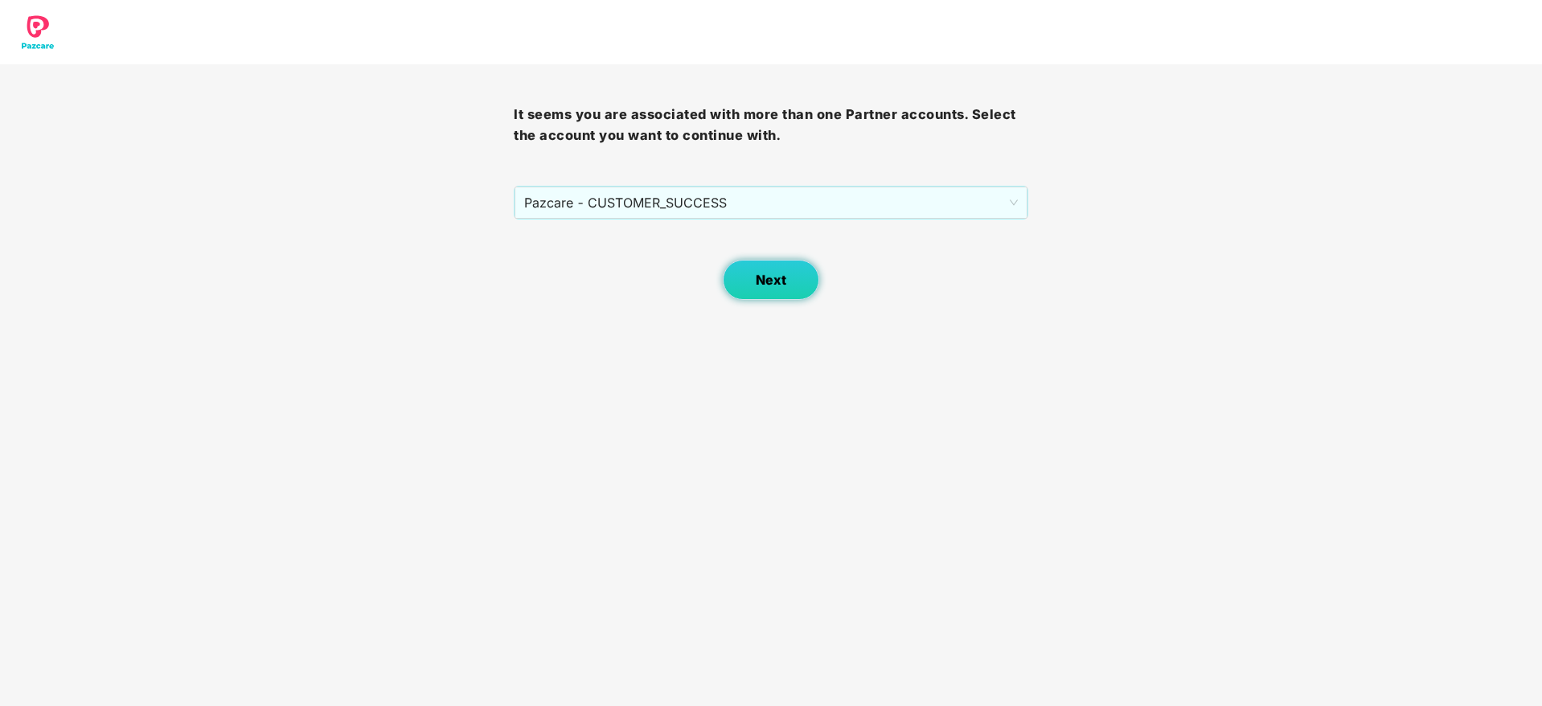
click at [789, 279] on button "Next" at bounding box center [771, 280] width 96 height 40
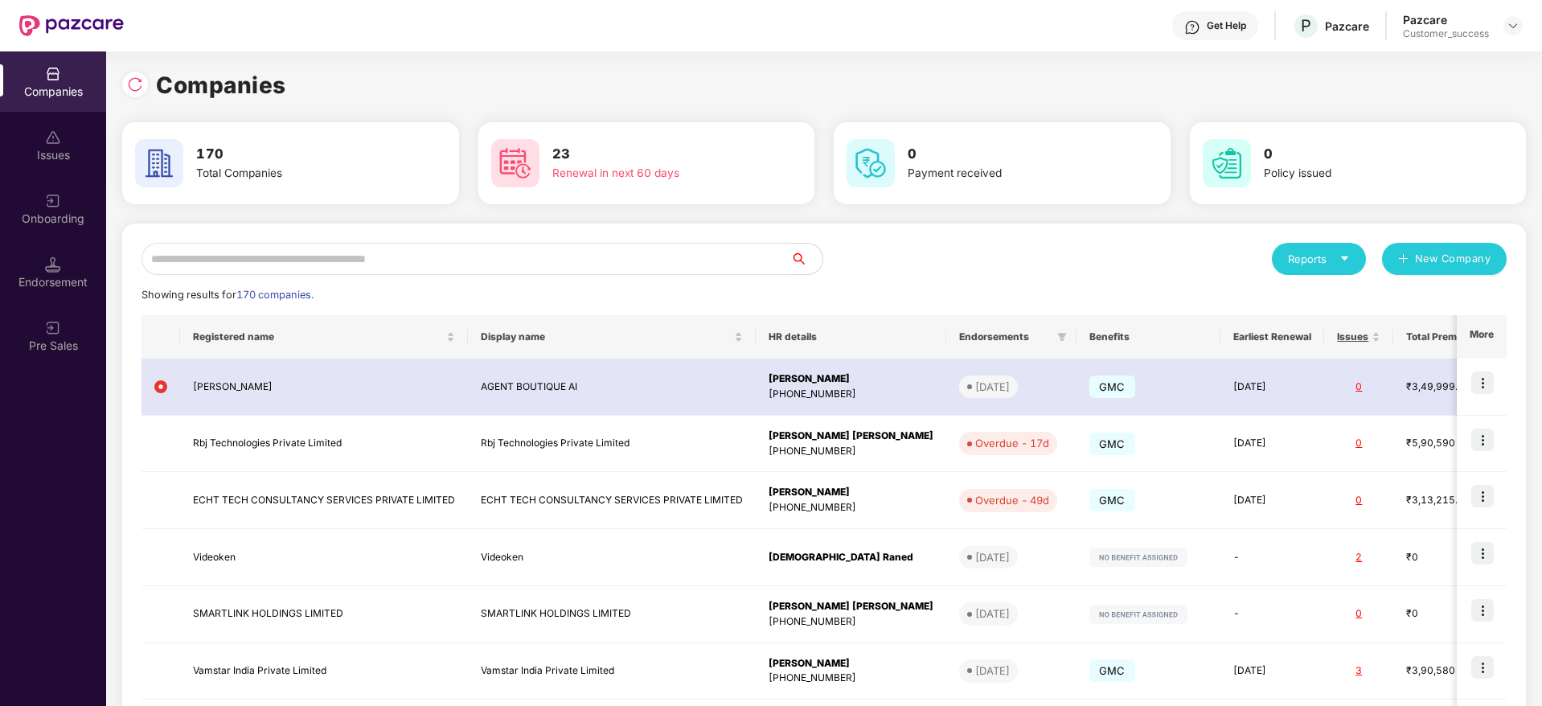
click at [734, 257] on input "text" at bounding box center [465, 259] width 649 height 32
paste input "******"
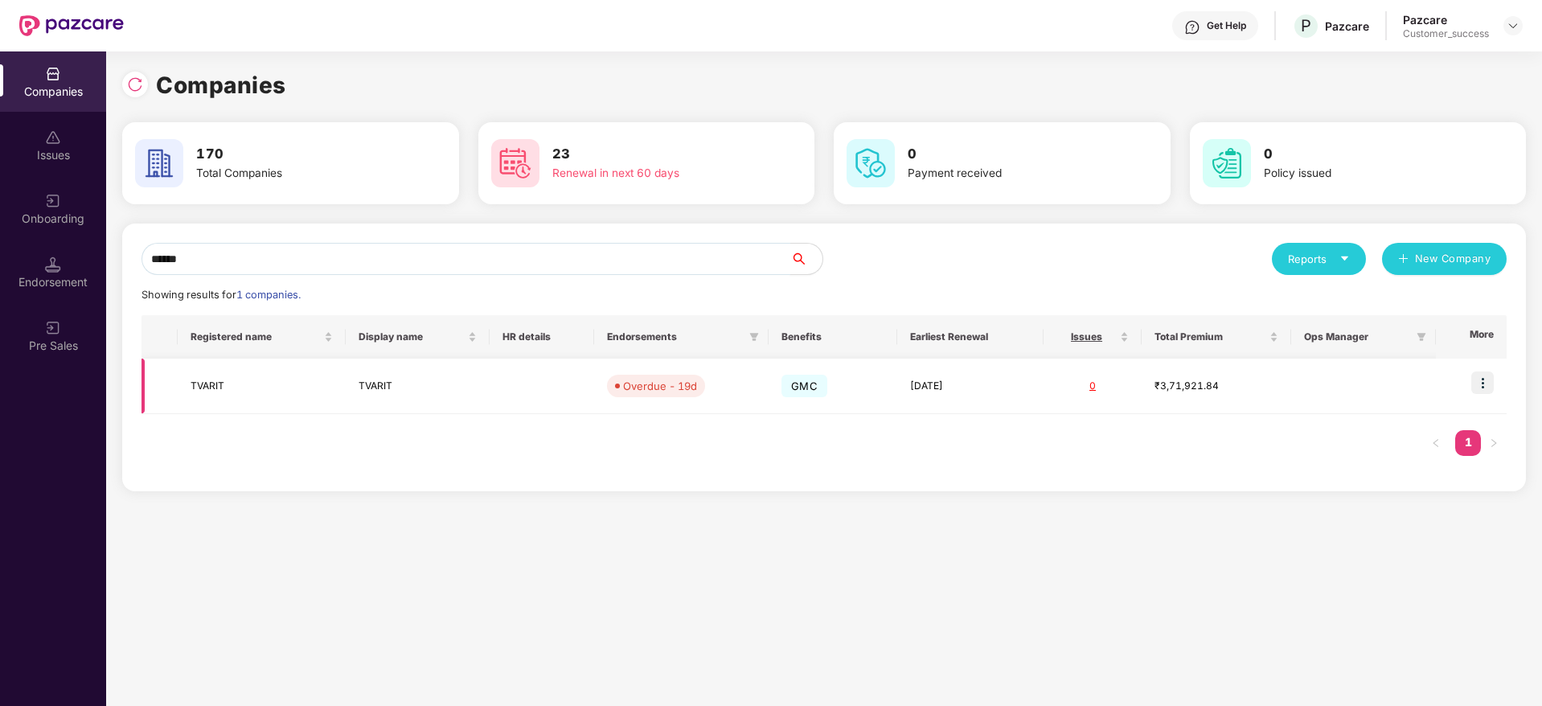
type input "******"
click at [608, 381] on span "Overdue - 19d" at bounding box center [656, 386] width 98 height 23
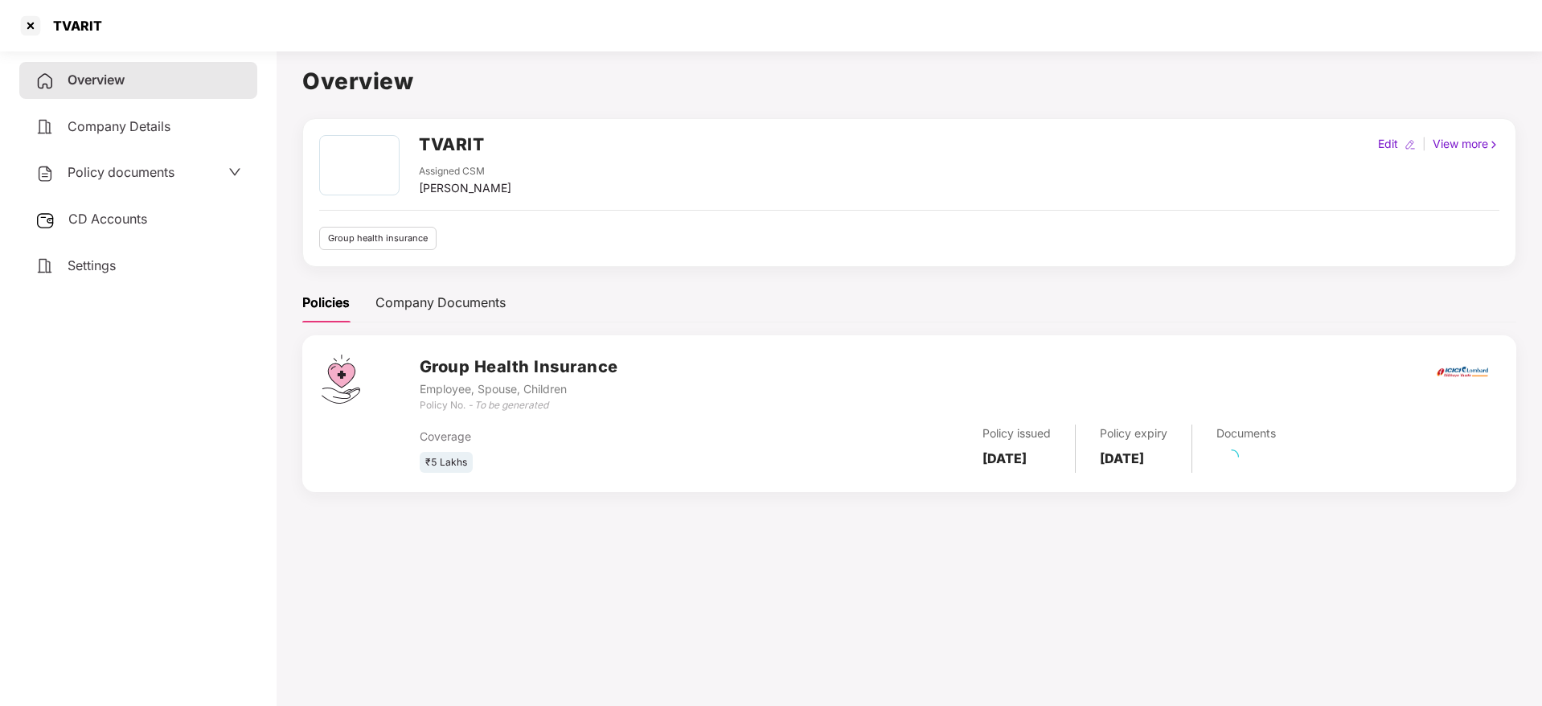
click at [104, 186] on div "Policy documents" at bounding box center [138, 172] width 238 height 37
click at [114, 177] on span "Policy documents" at bounding box center [121, 172] width 107 height 16
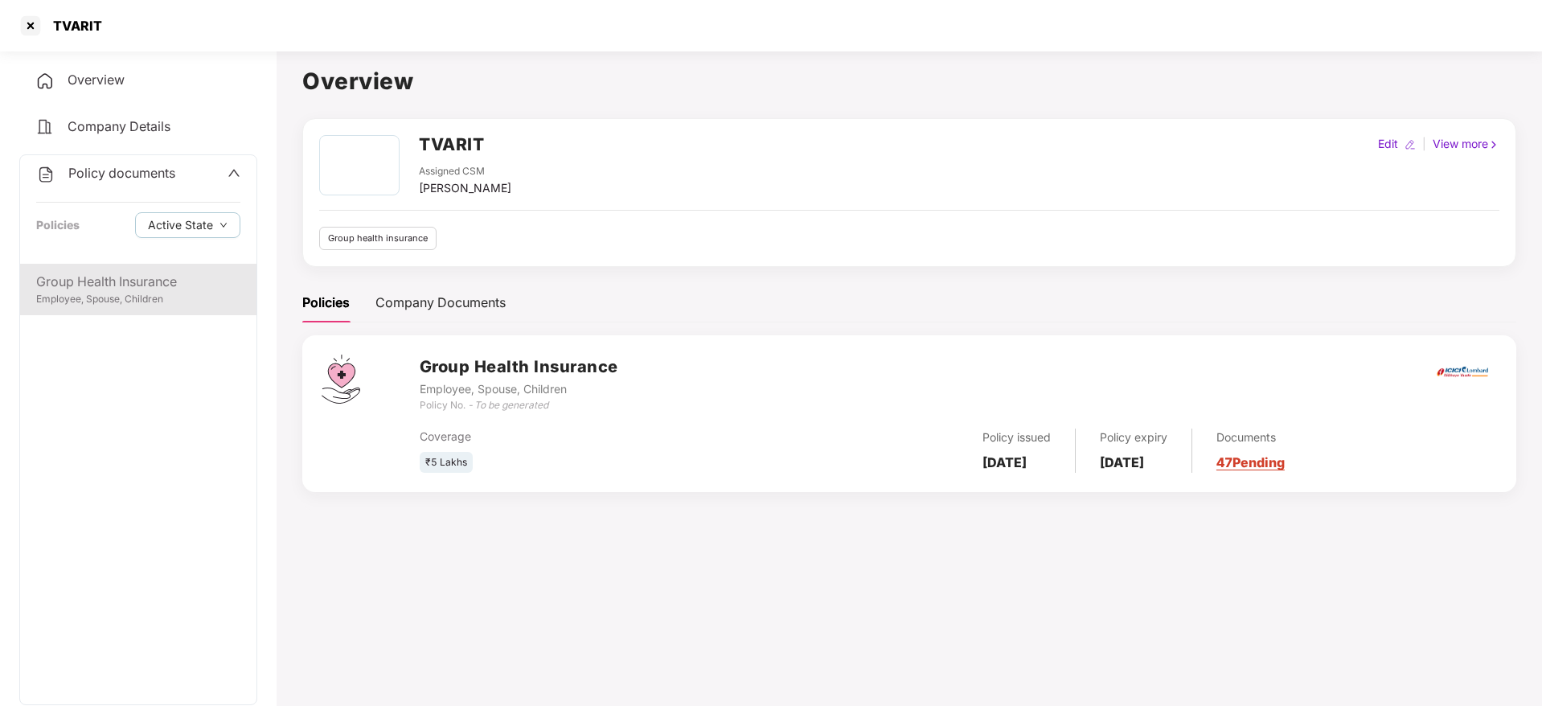
click at [117, 272] on div "Group Health Insurance" at bounding box center [138, 282] width 204 height 20
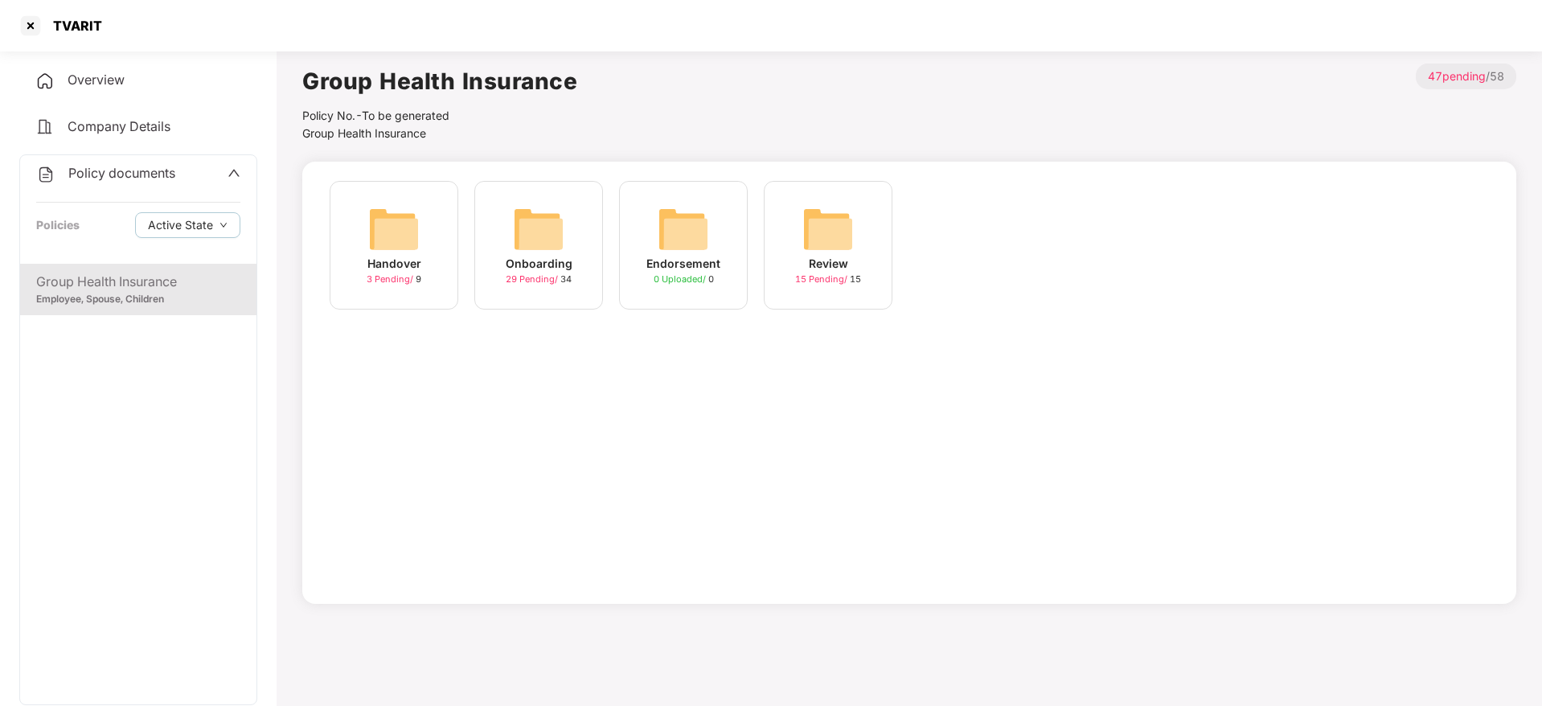
click at [570, 276] on div "29 Pending / 34" at bounding box center [539, 280] width 66 height 14
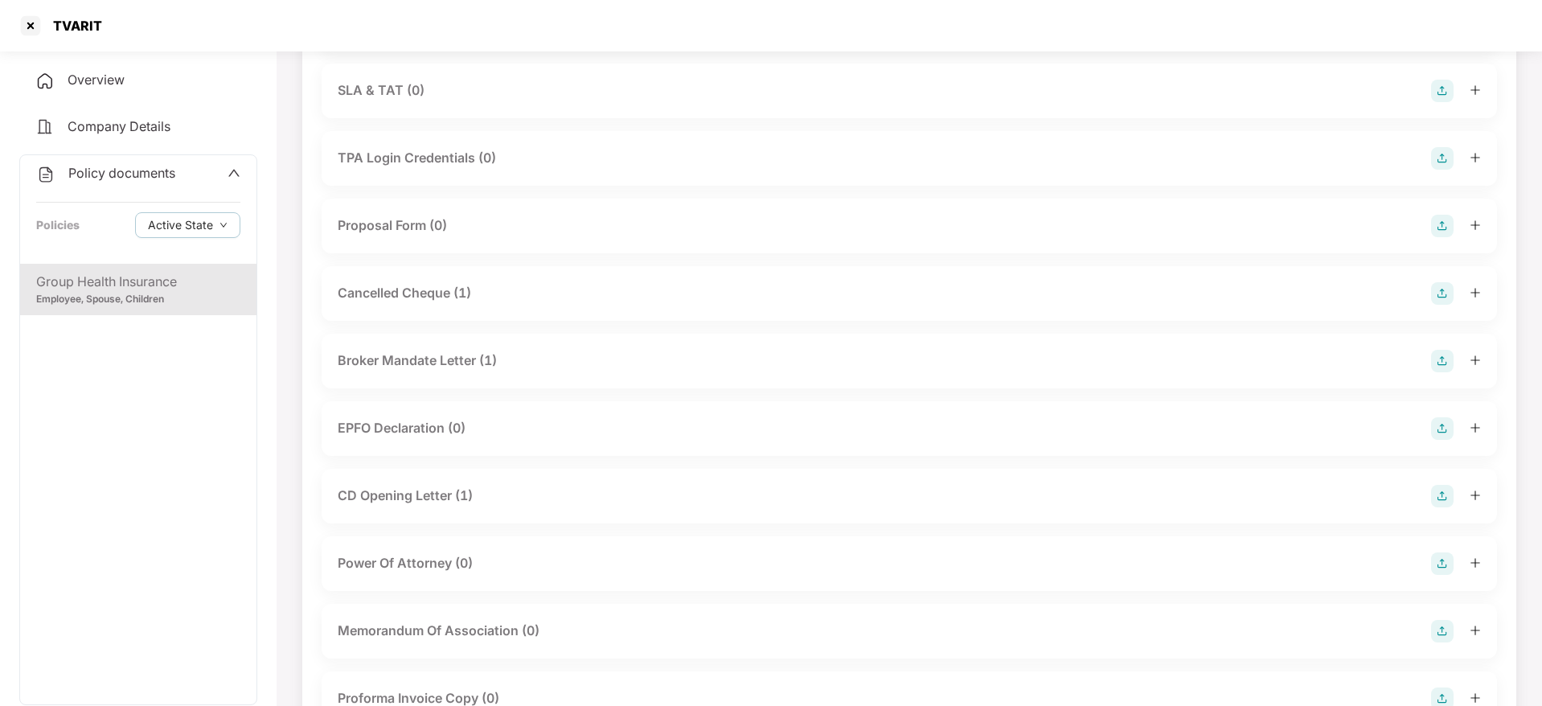
scroll to position [965, 0]
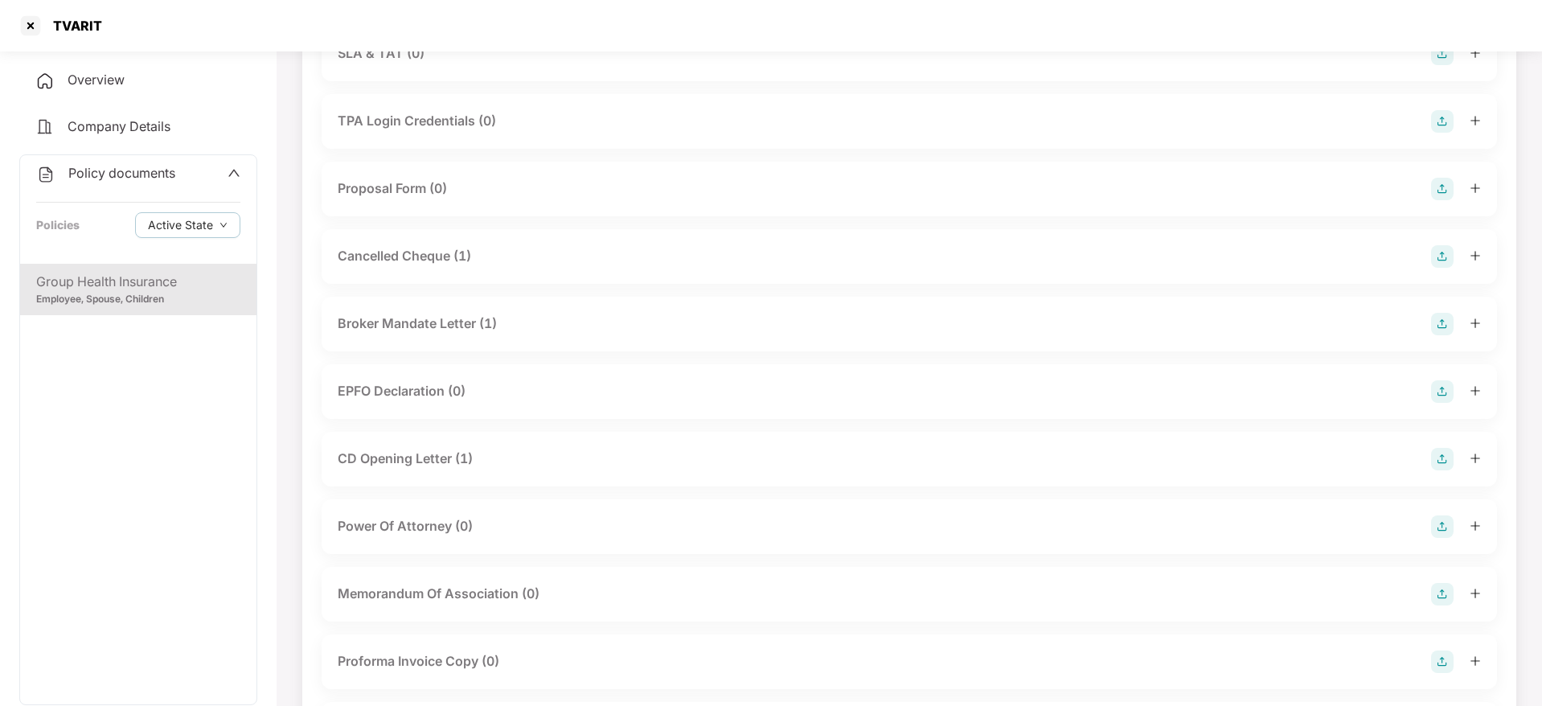
click at [478, 457] on div "CD Opening Letter (1)" at bounding box center [909, 459] width 1143 height 23
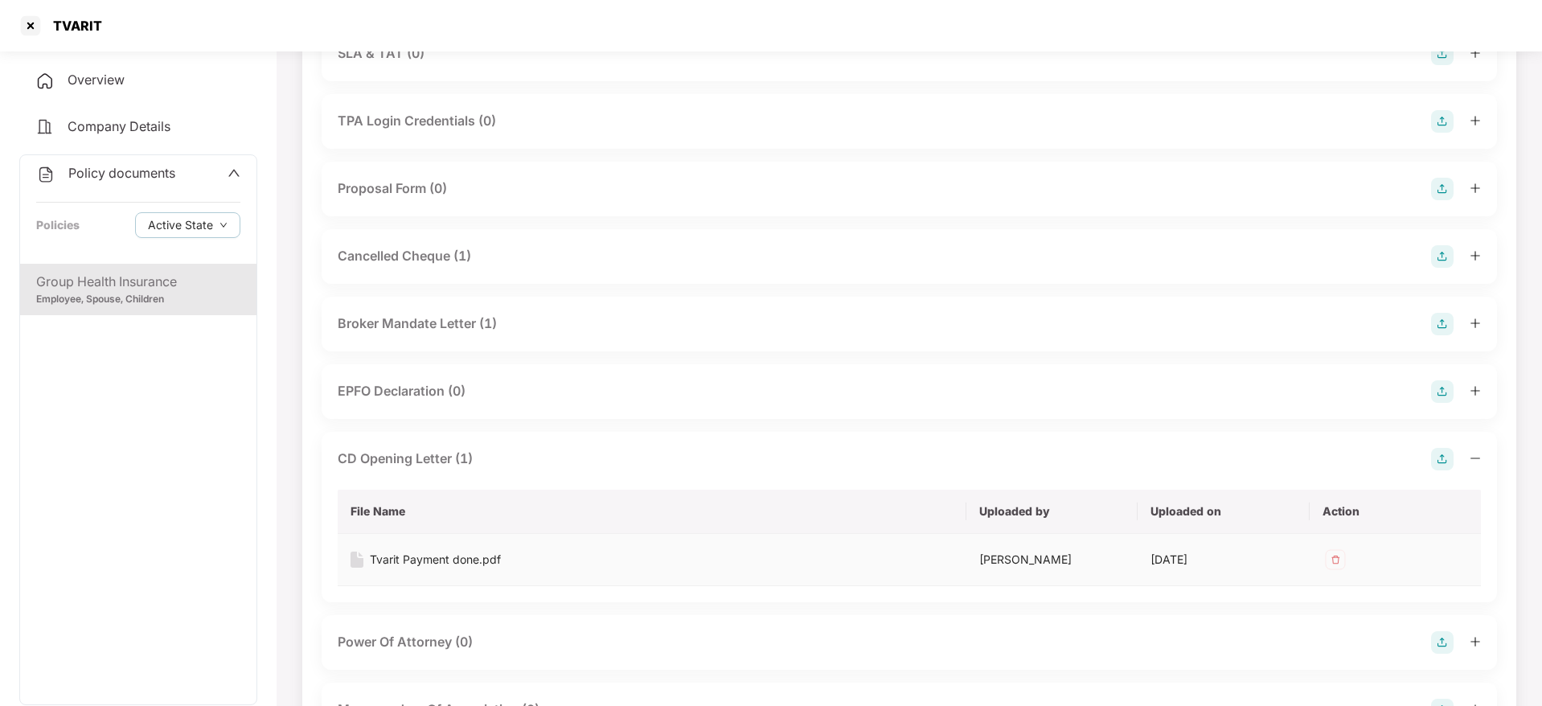
click at [463, 558] on div "Tvarit Payment done.pdf" at bounding box center [435, 560] width 131 height 18
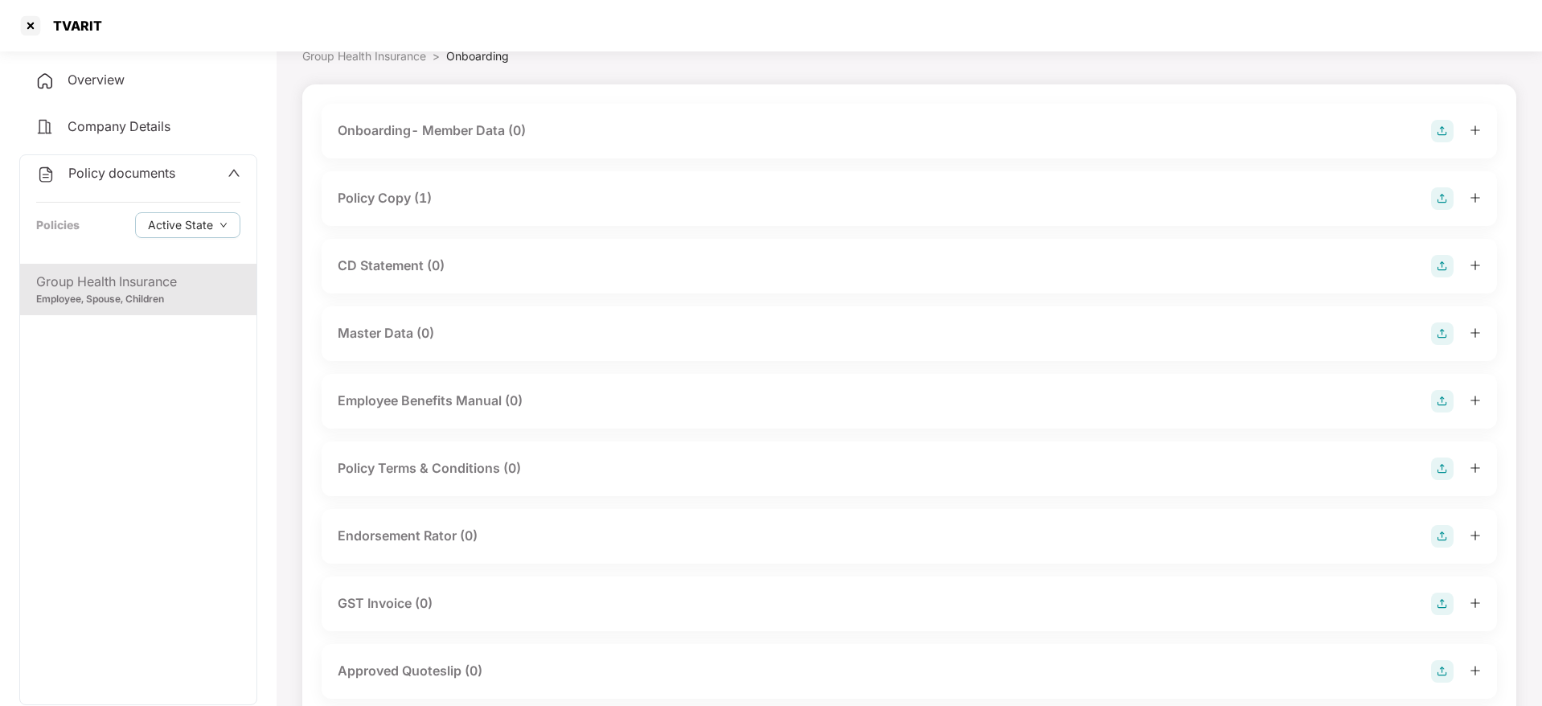
scroll to position [0, 0]
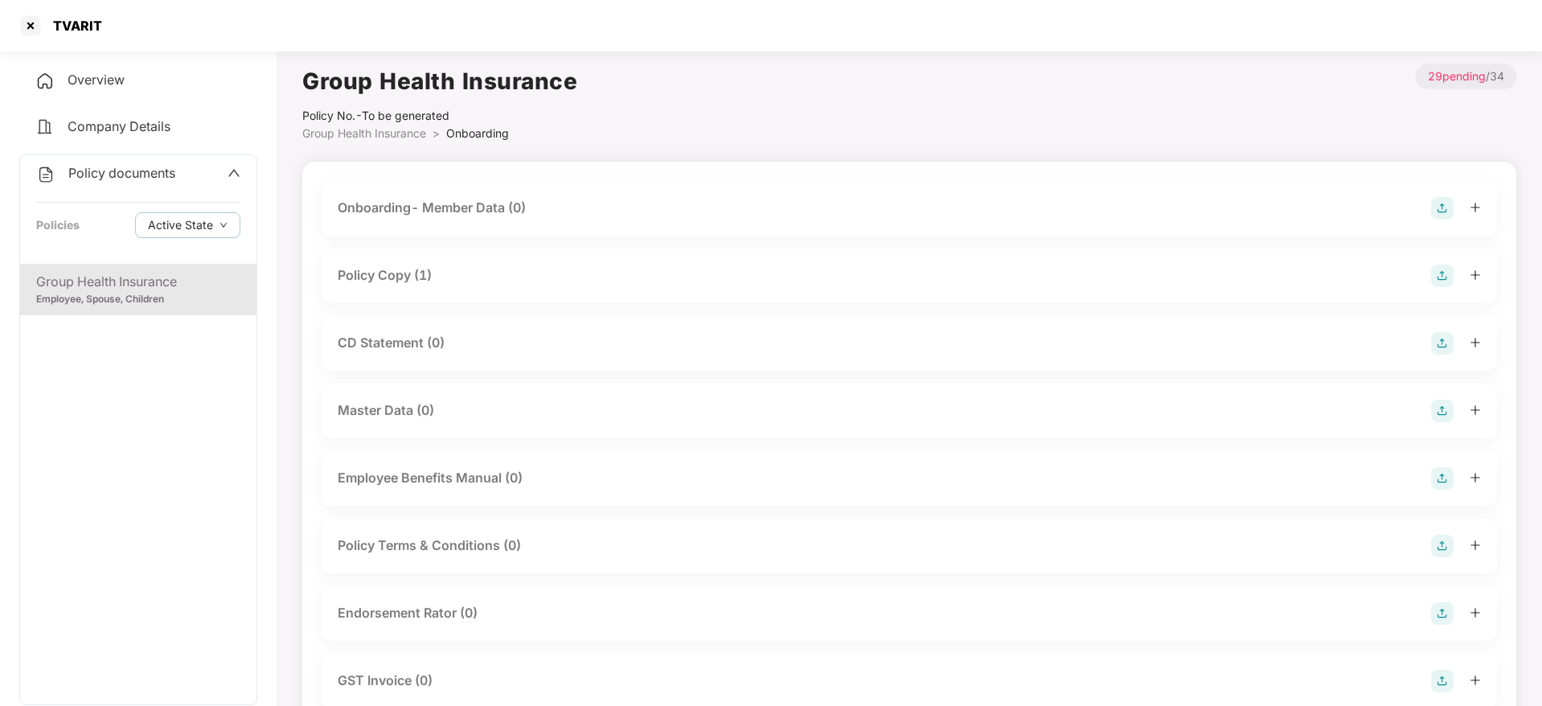
click at [470, 275] on div "Policy Copy (1)" at bounding box center [909, 275] width 1143 height 23
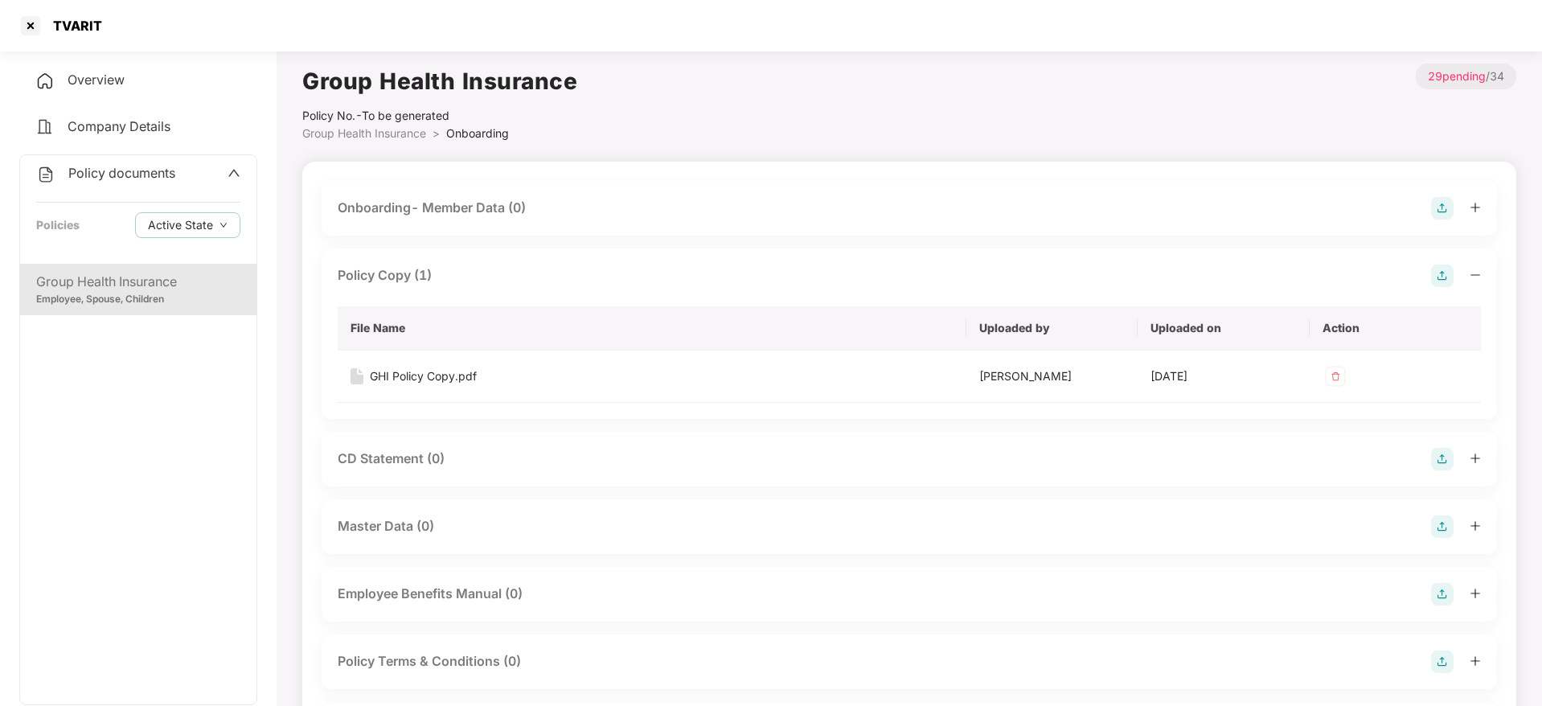
click at [470, 275] on div "Policy Copy (1)" at bounding box center [909, 275] width 1143 height 23
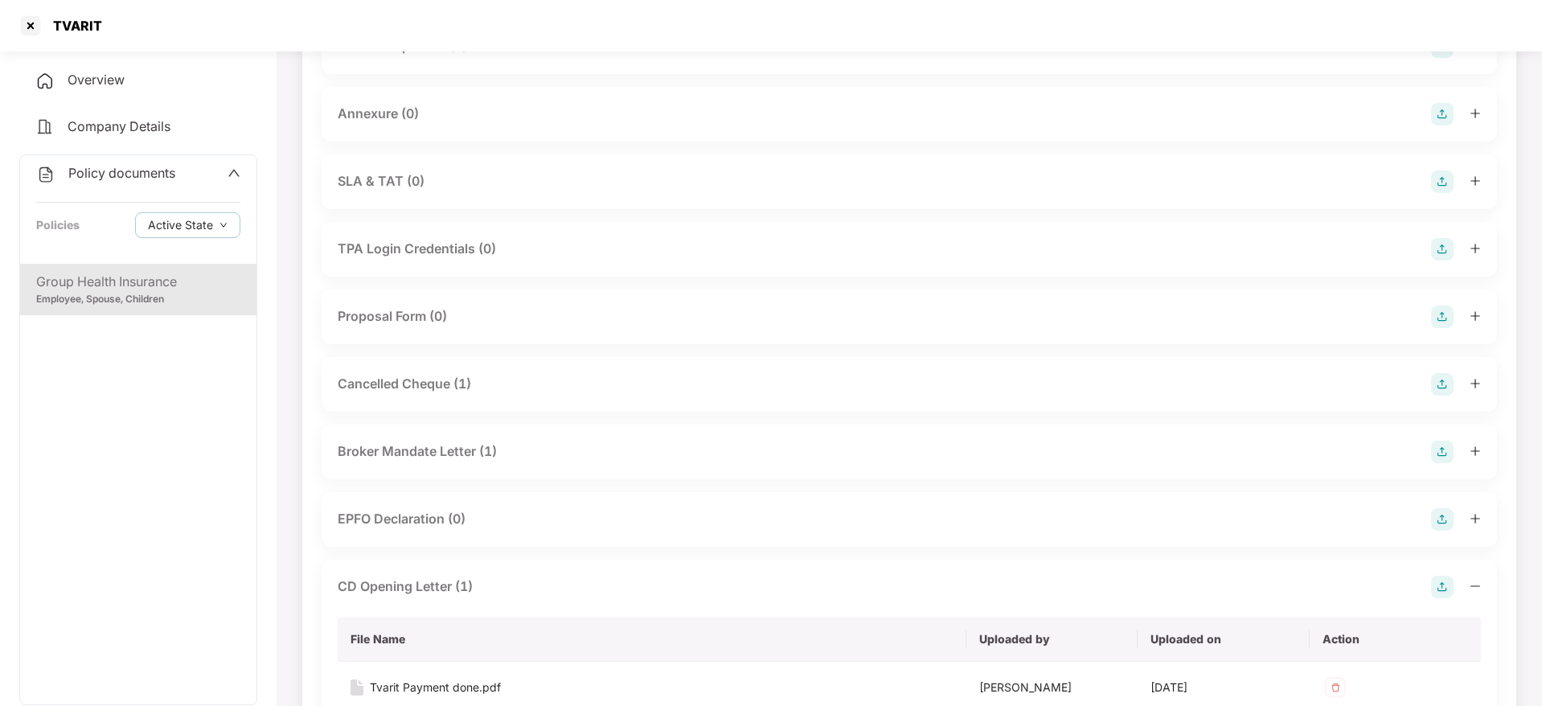
scroll to position [965, 0]
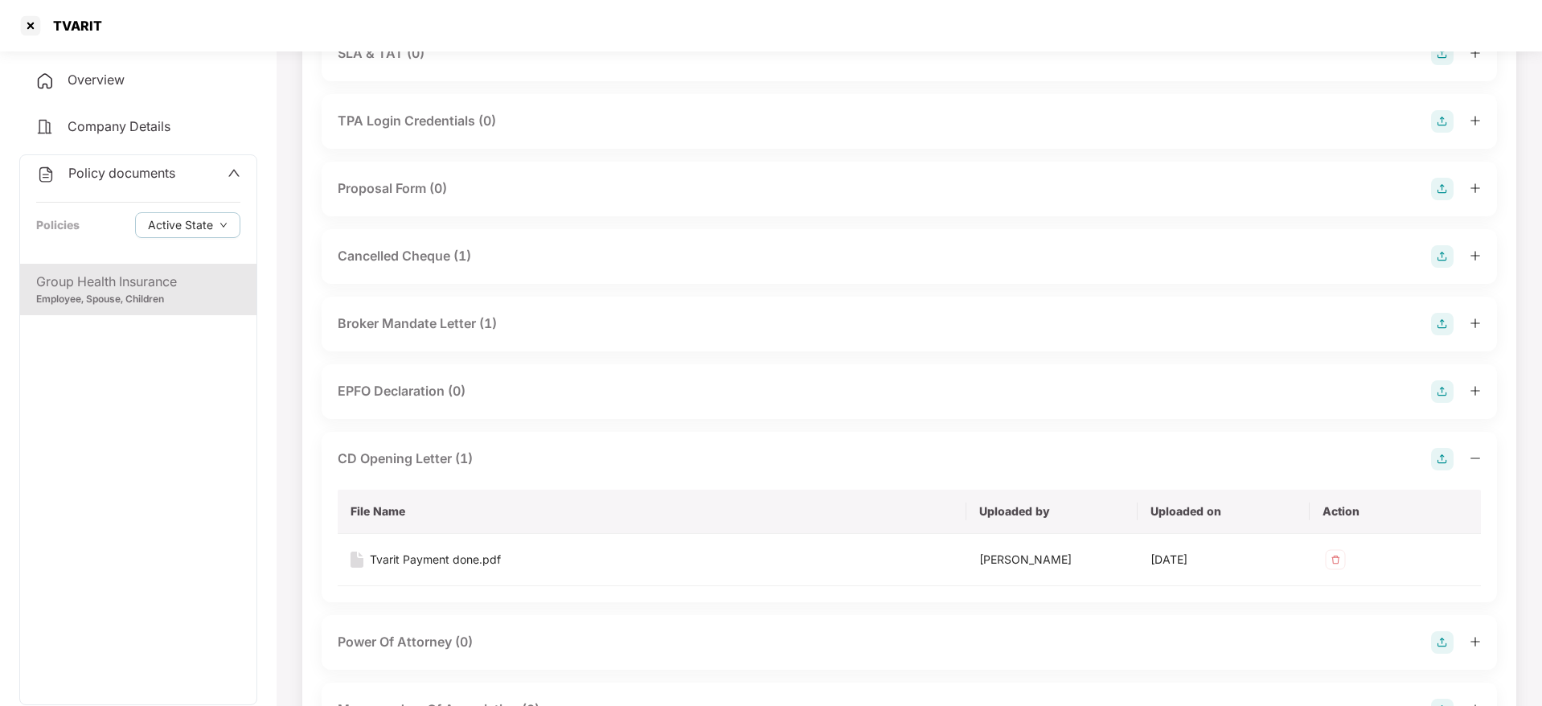
click at [80, 18] on div "TVARIT" at bounding box center [72, 26] width 59 height 16
copy div "TVARIT"
click at [27, 18] on div at bounding box center [31, 26] width 26 height 26
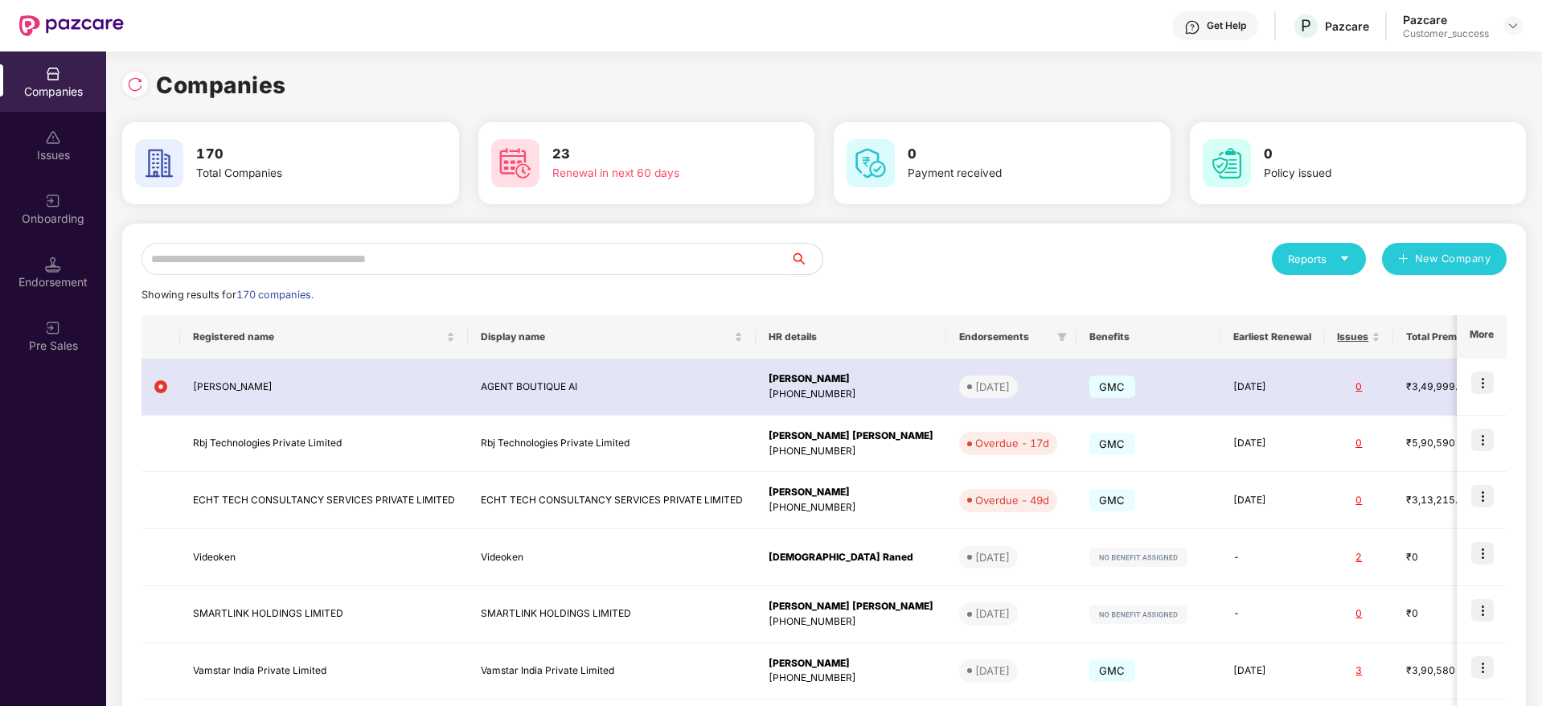
scroll to position [0, 0]
click at [457, 262] on input "text" at bounding box center [465, 259] width 649 height 32
paste input "******"
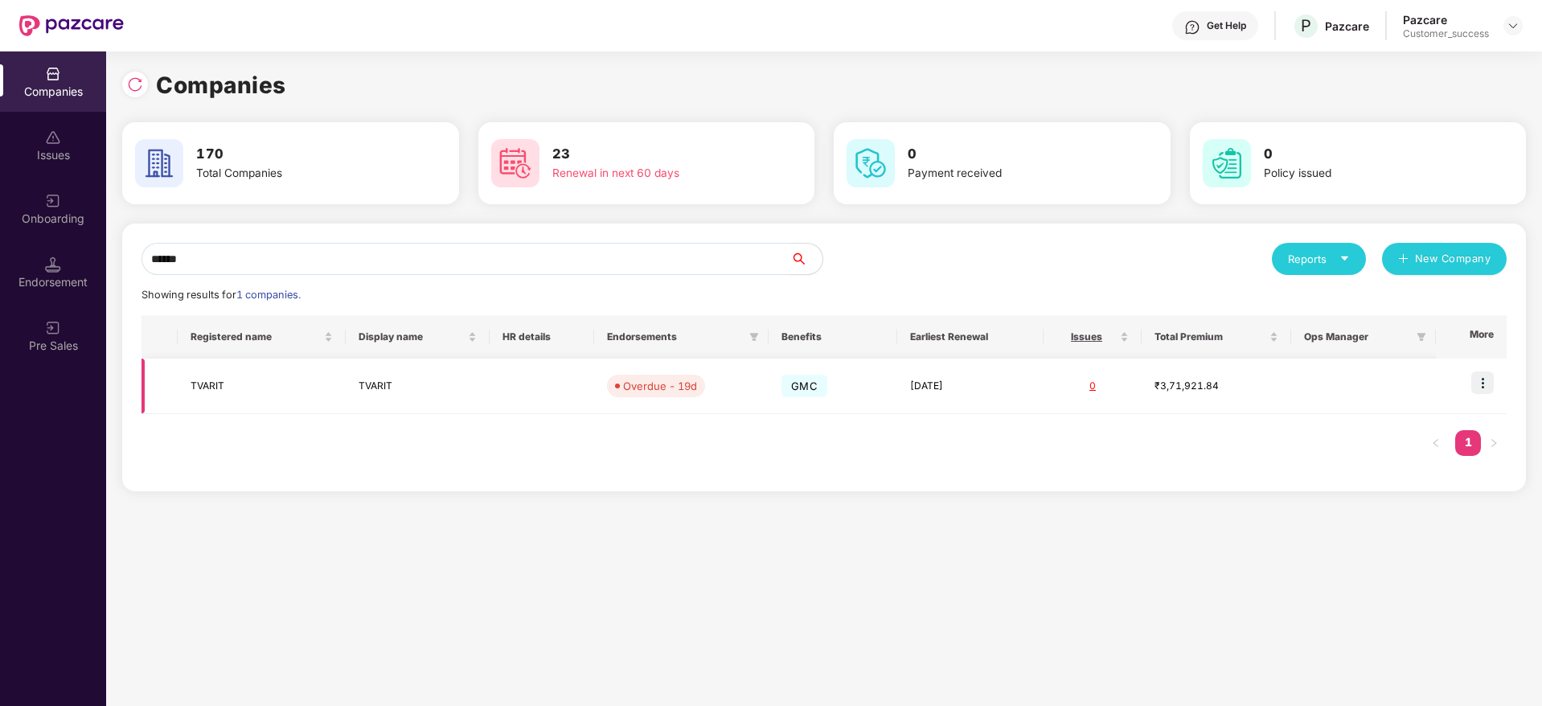
type input "******"
click at [1482, 374] on img at bounding box center [1482, 382] width 23 height 23
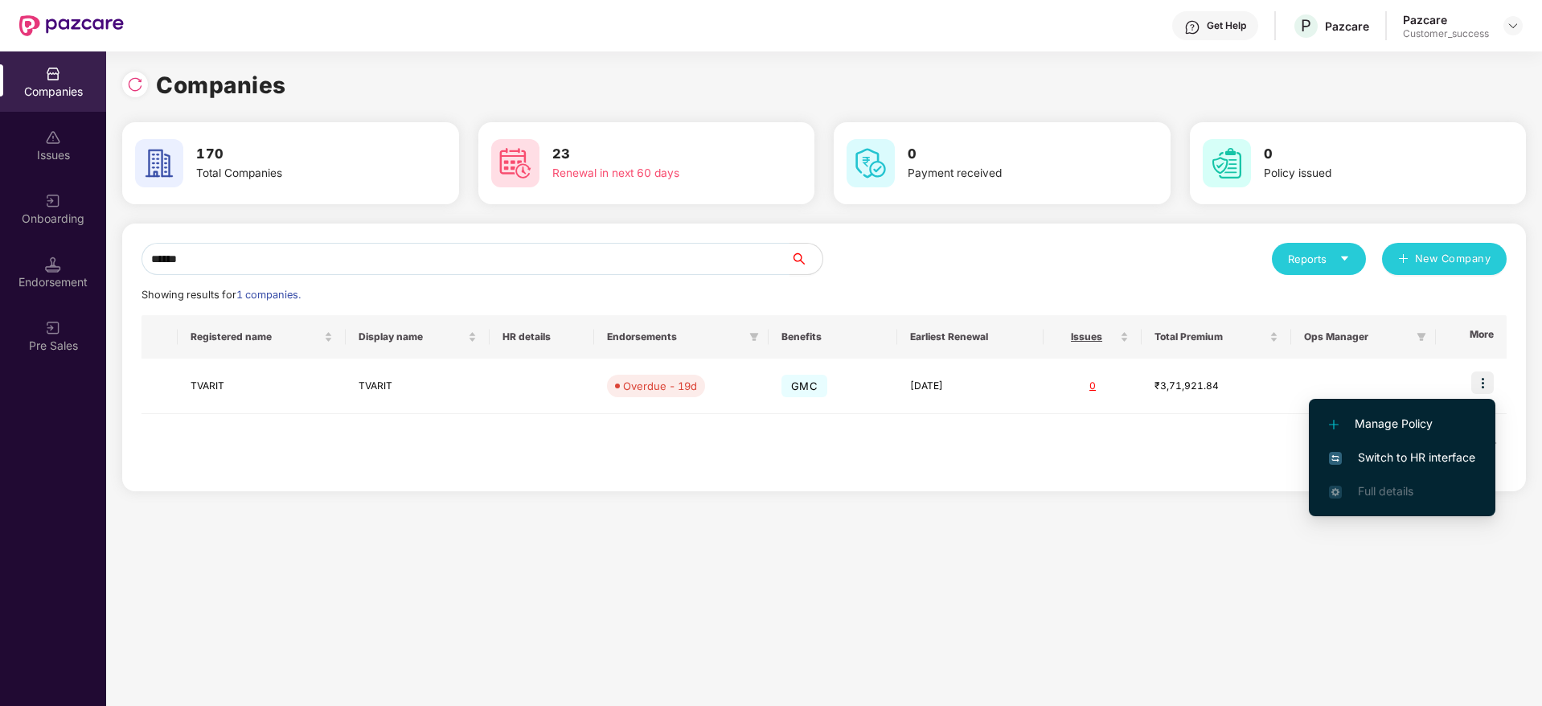
click at [1456, 449] on span "Switch to HR interface" at bounding box center [1402, 458] width 146 height 18
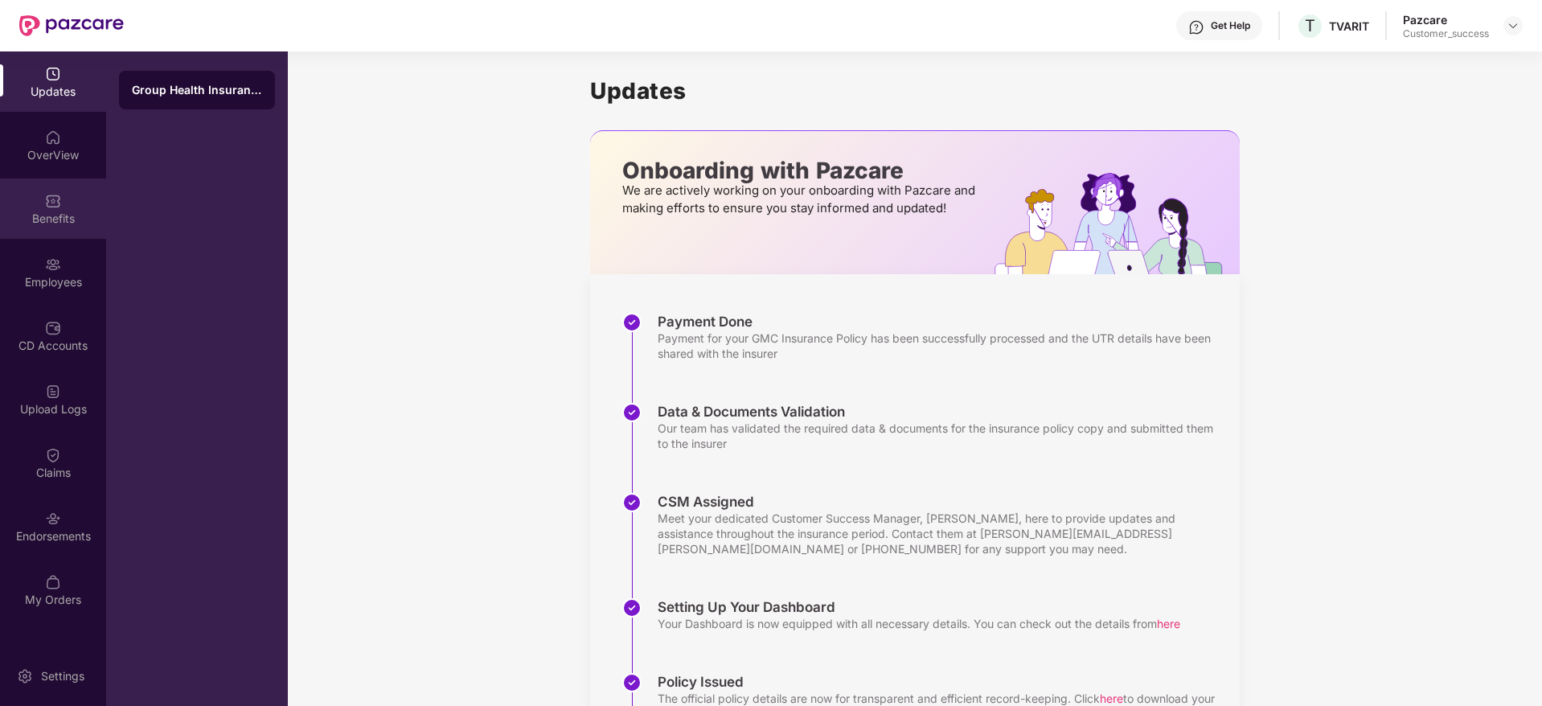
click at [53, 230] on div "Benefits" at bounding box center [53, 208] width 106 height 60
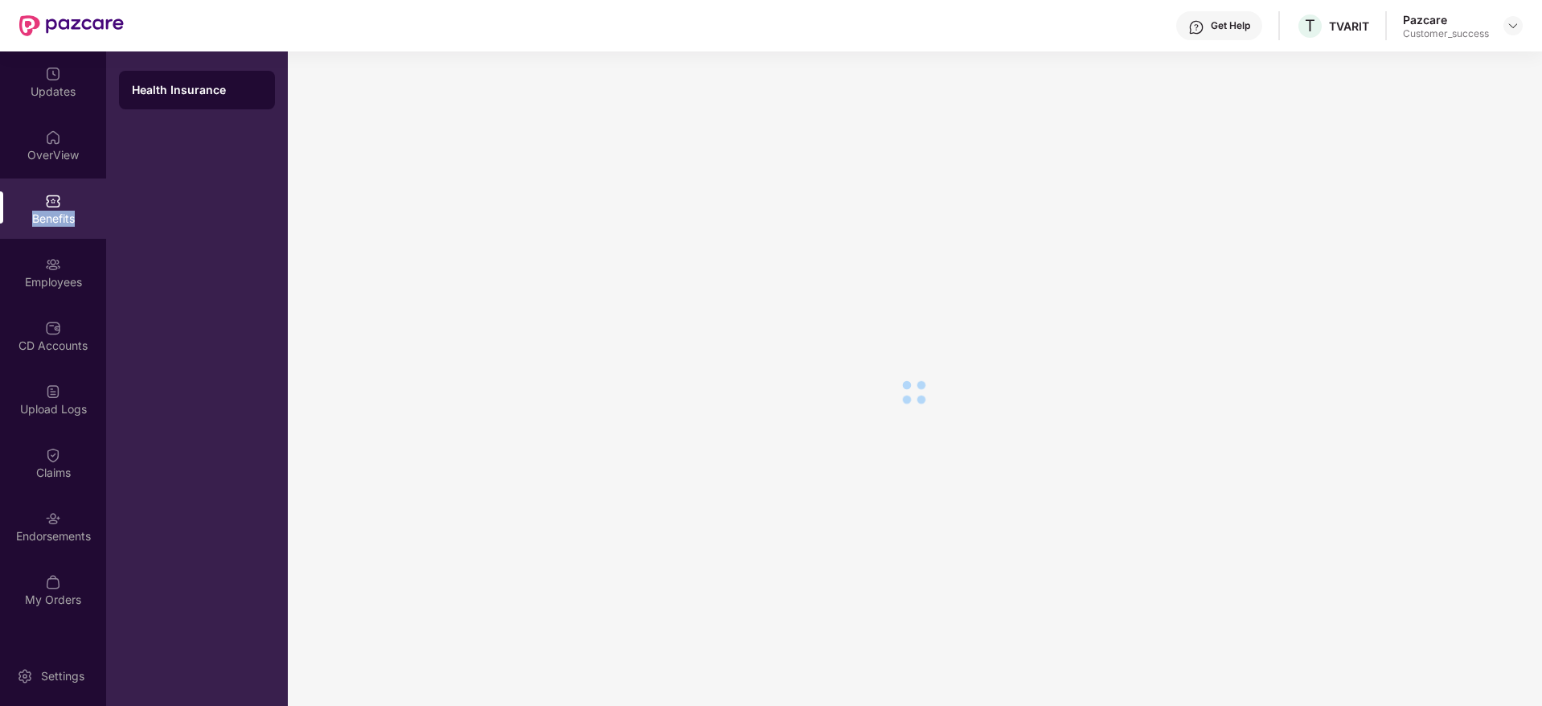
click at [52, 230] on div "Benefits" at bounding box center [53, 208] width 106 height 60
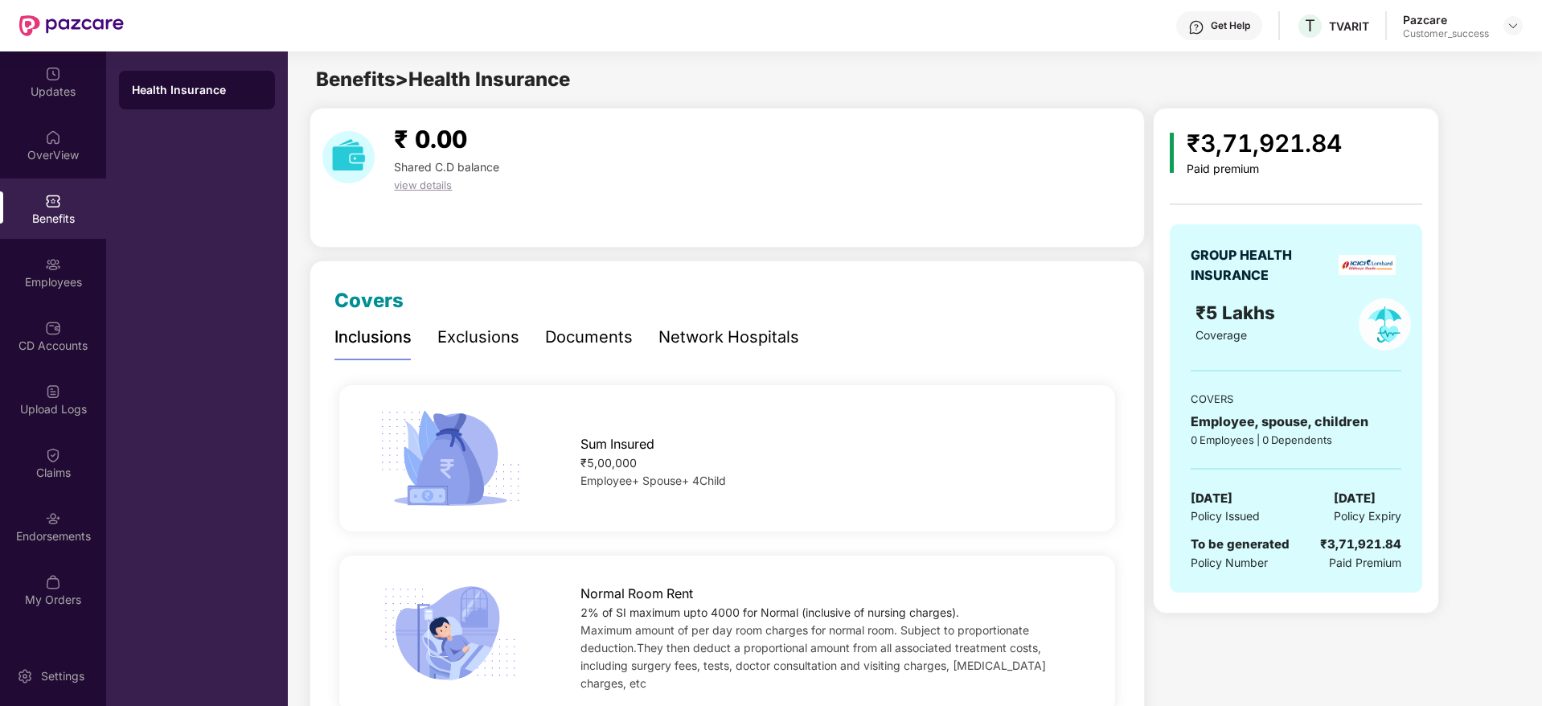
click at [52, 230] on div "Benefits" at bounding box center [53, 208] width 106 height 60
click at [64, 251] on div "Employees" at bounding box center [53, 272] width 106 height 60
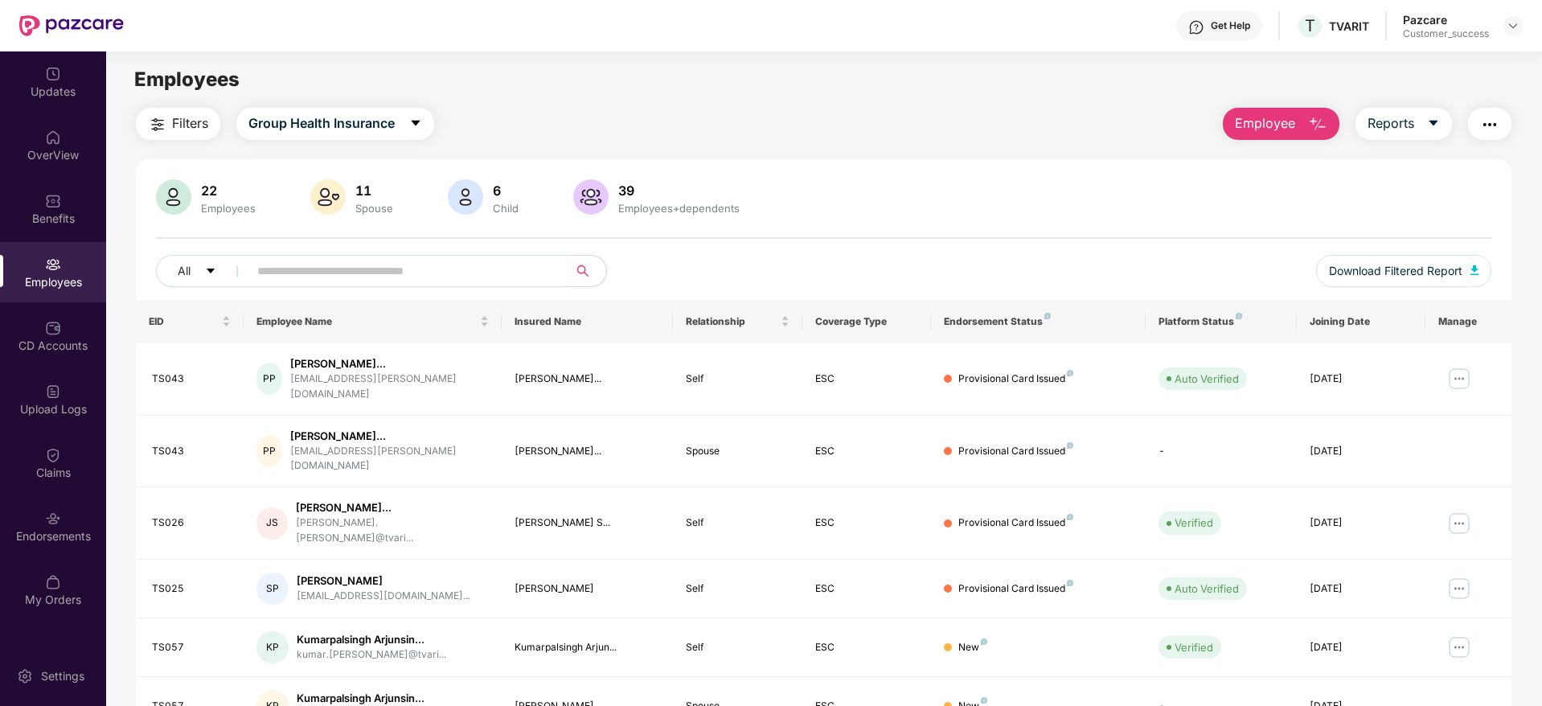
click at [471, 270] on input "text" at bounding box center [401, 271] width 289 height 24
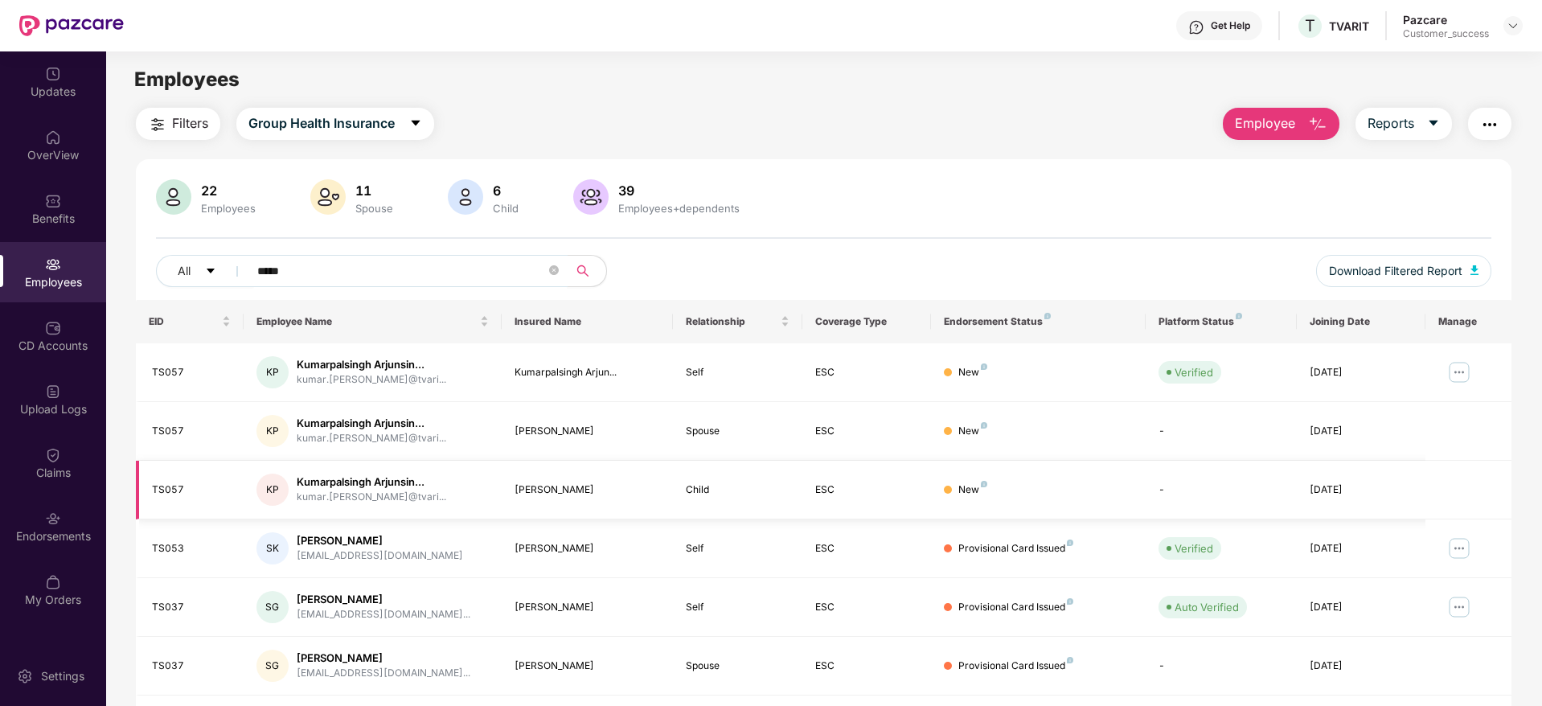
scroll to position [106, 0]
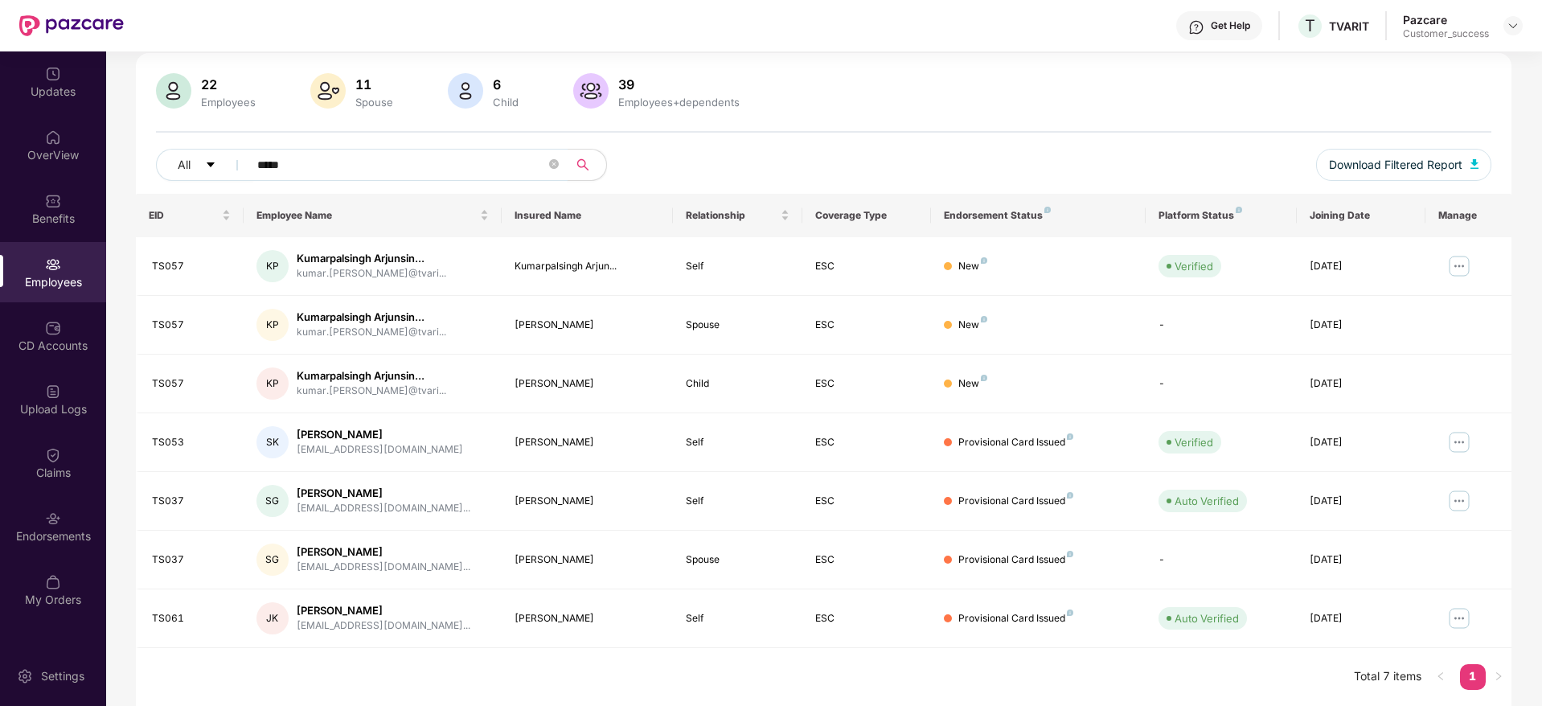
type input "*****"
